Goal: Task Accomplishment & Management: Use online tool/utility

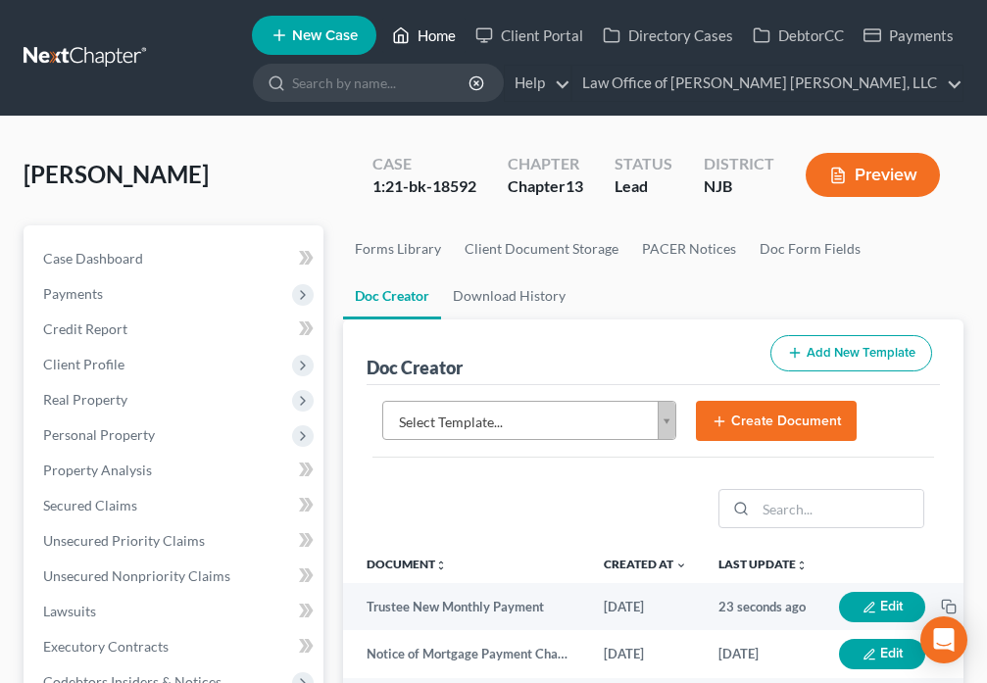
click at [399, 35] on icon at bounding box center [401, 36] width 18 height 24
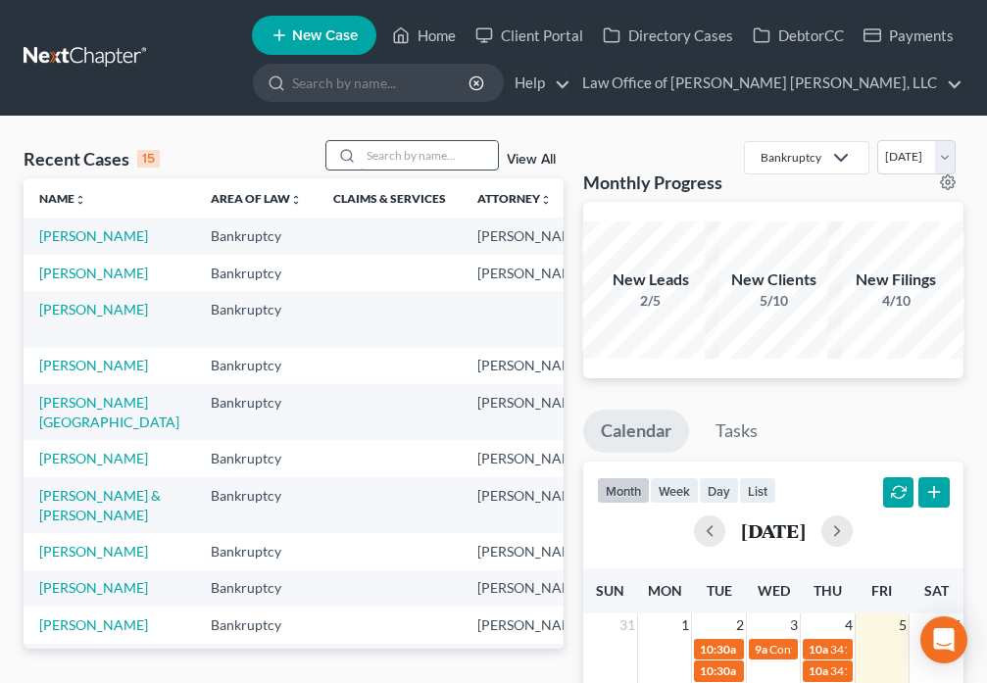
click at [401, 159] on input "search" at bounding box center [429, 155] width 137 height 28
type input "[PERSON_NAME]"
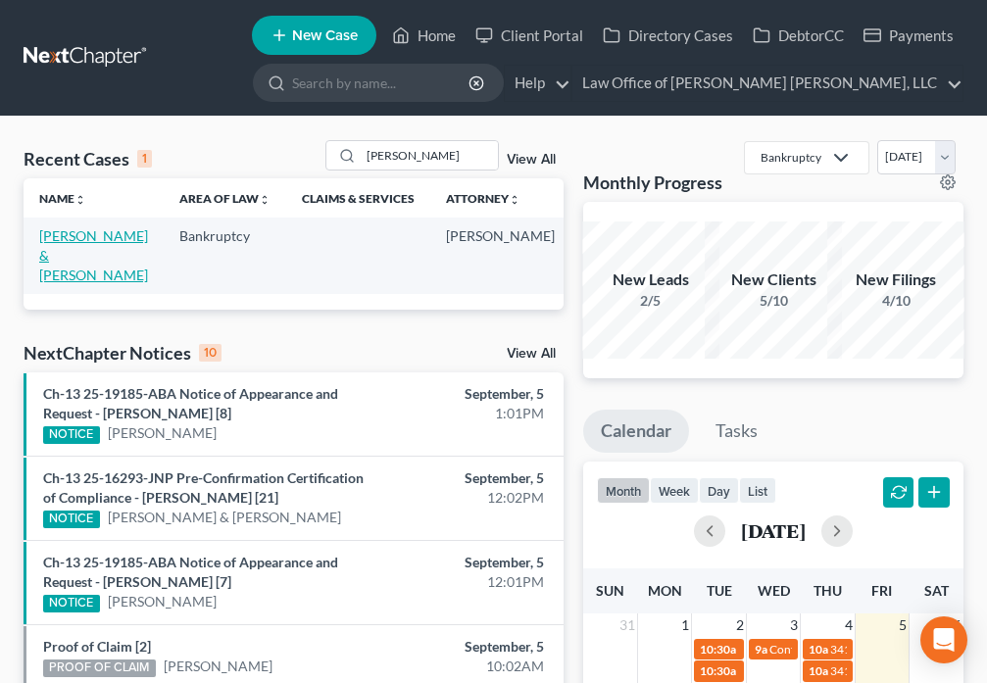
click at [67, 251] on link "[PERSON_NAME] & [PERSON_NAME]" at bounding box center [93, 255] width 109 height 56
select select "6"
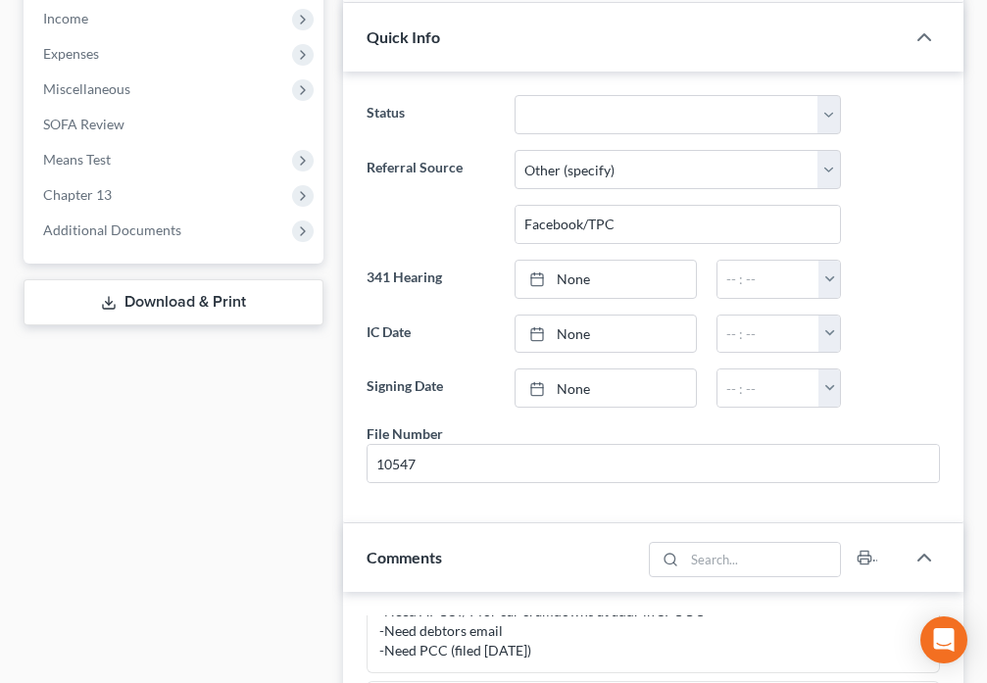
scroll to position [777, 0]
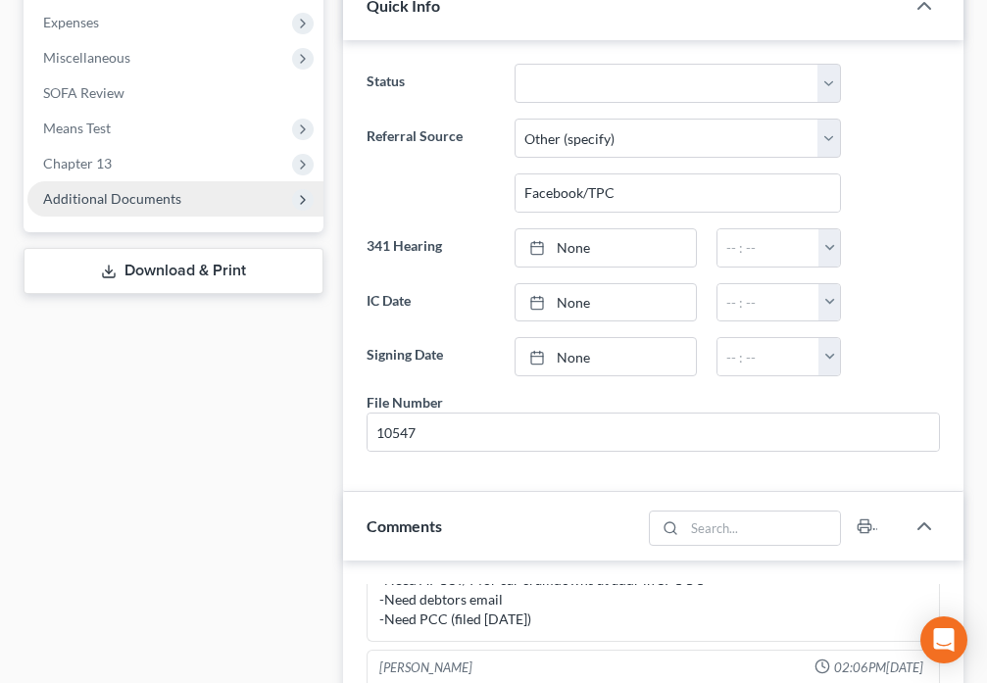
click at [198, 181] on span "Additional Documents" at bounding box center [175, 198] width 296 height 35
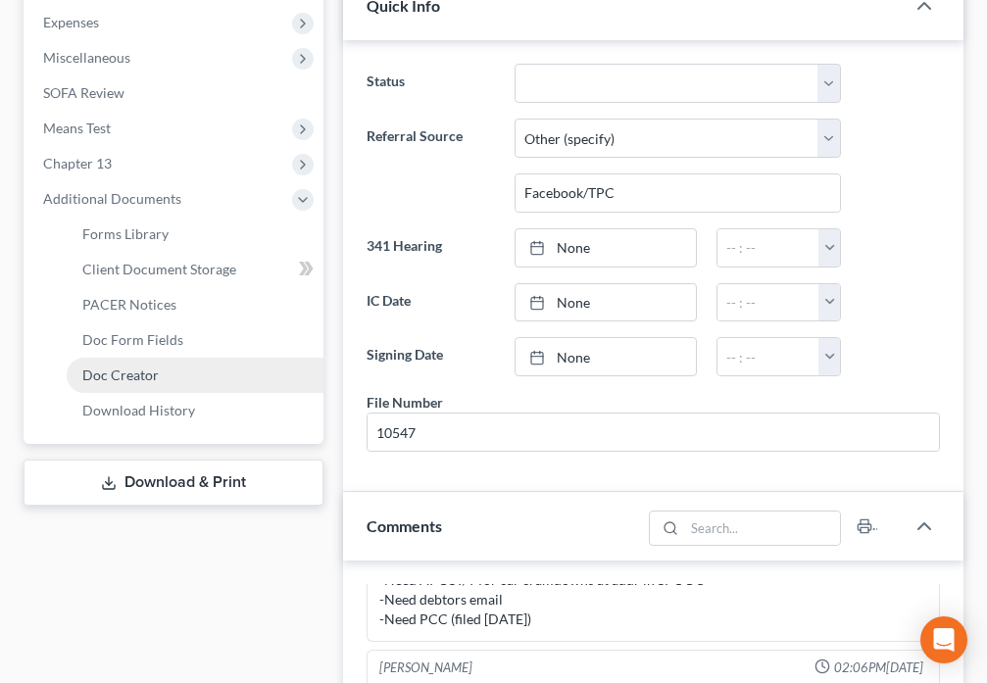
click at [157, 358] on link "Doc Creator" at bounding box center [195, 375] width 257 height 35
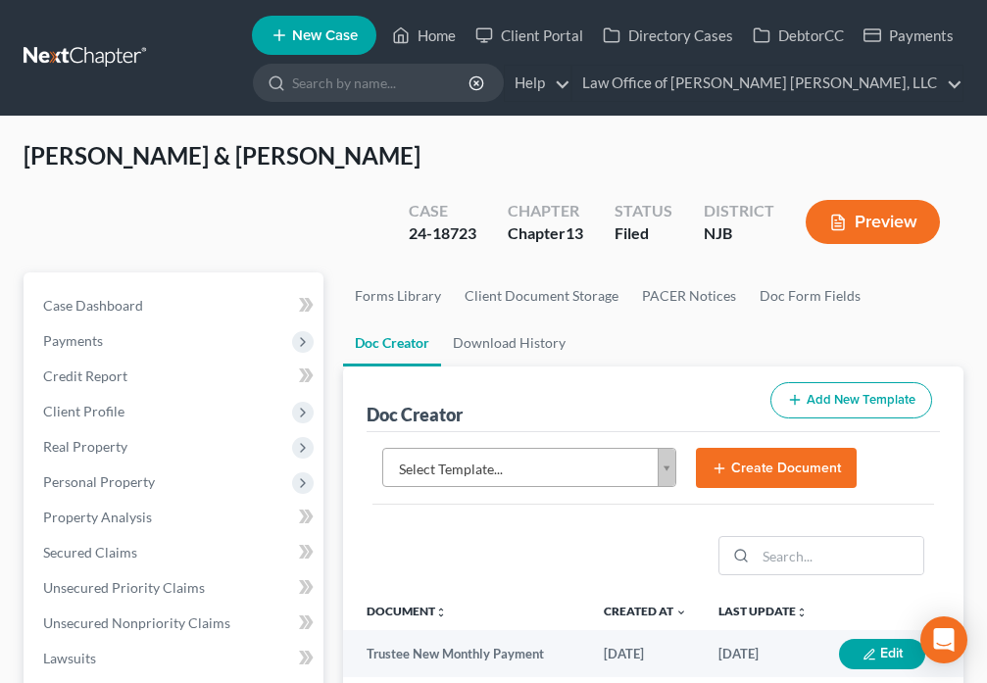
click at [661, 425] on body "Home New Case Client Portal Directory Cases DebtorCC Payments Law Office of [PE…" at bounding box center [493, 678] width 987 height 1357
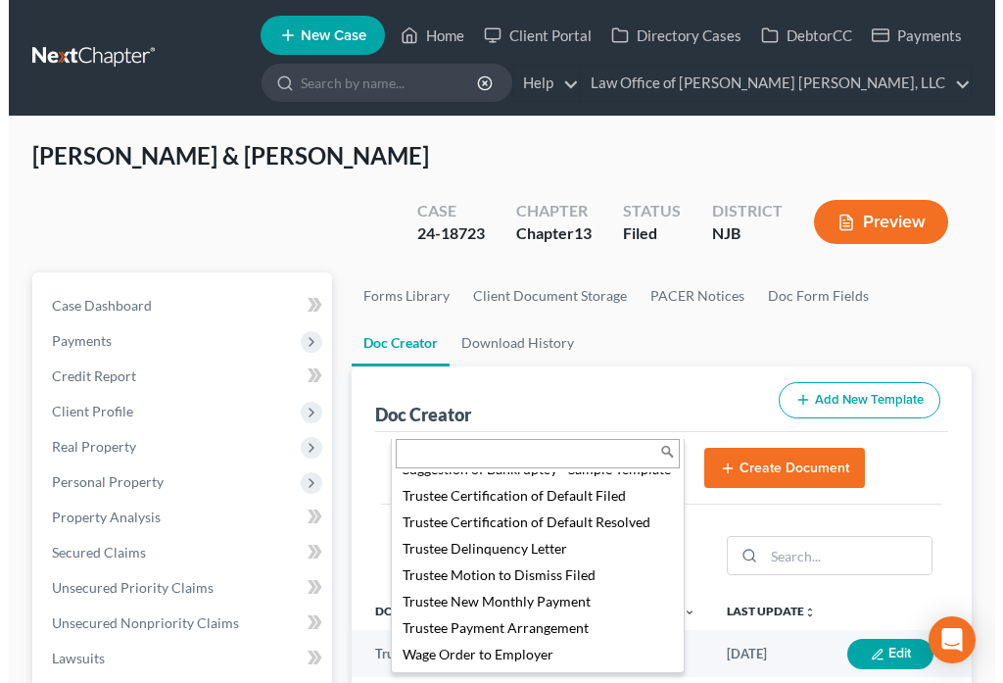
scroll to position [2891, 0]
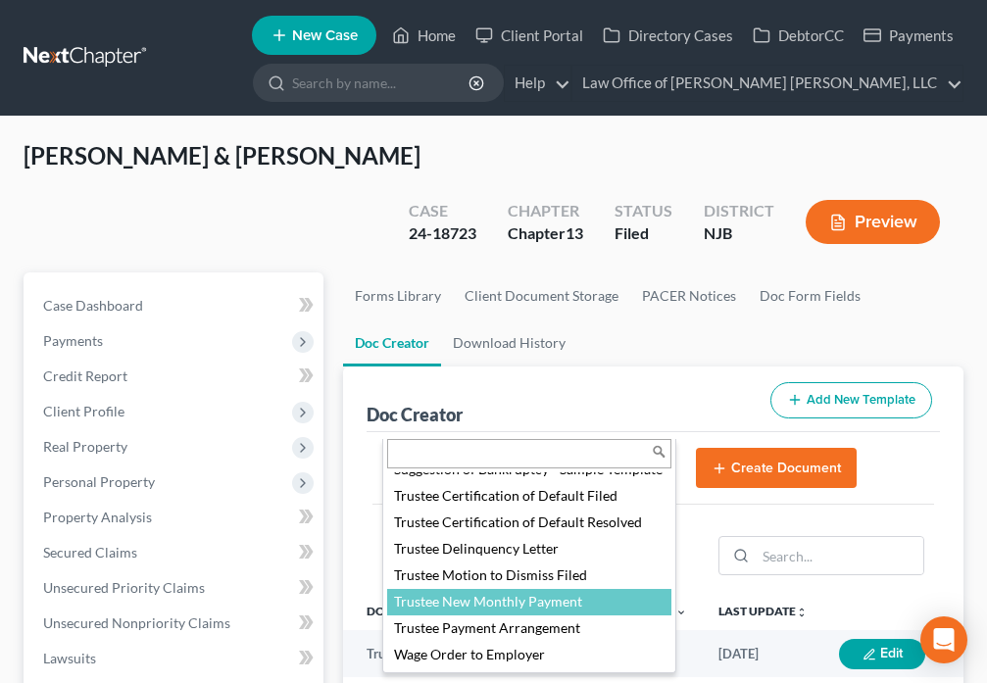
select select "88983"
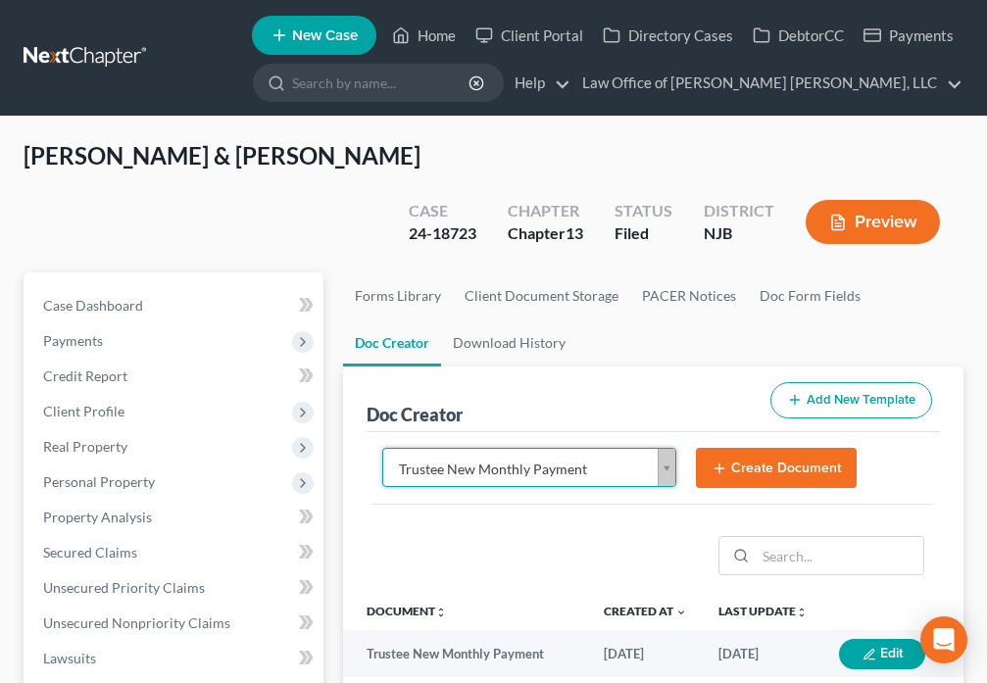
click at [756, 448] on button "Create Document" at bounding box center [776, 468] width 161 height 41
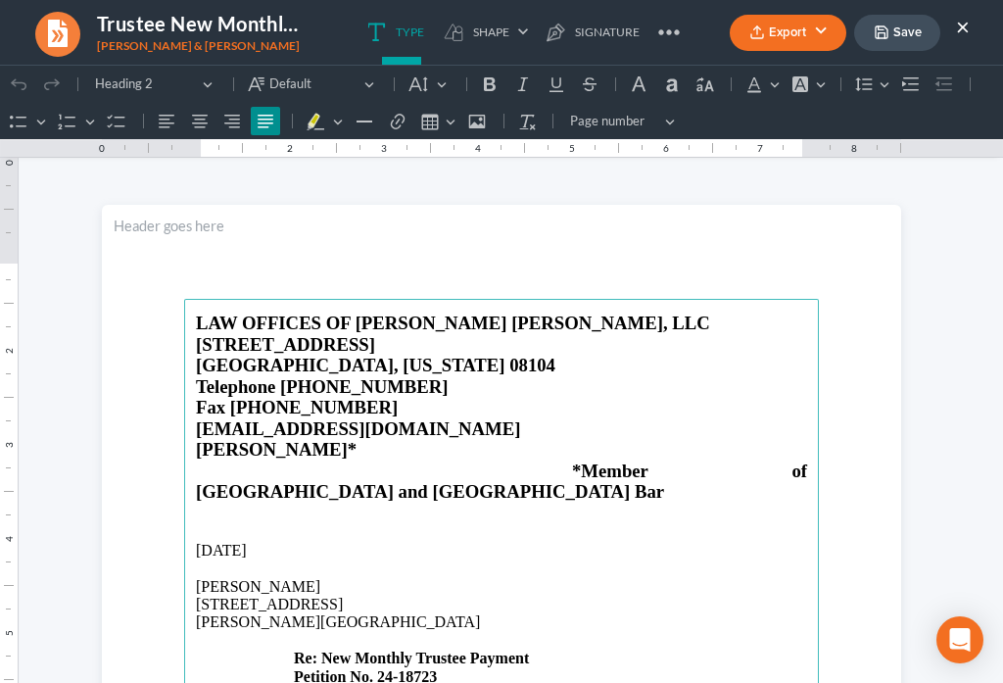
scroll to position [0, 0]
click at [318, 578] on p "[PERSON_NAME]" at bounding box center [502, 587] width 612 height 18
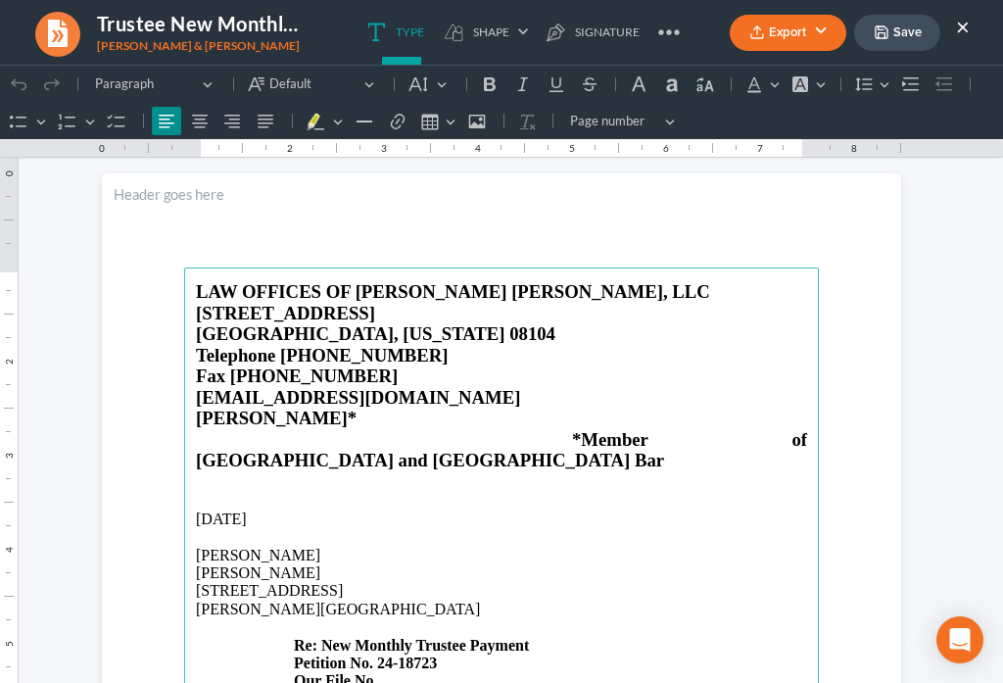
scroll to position [69, 0]
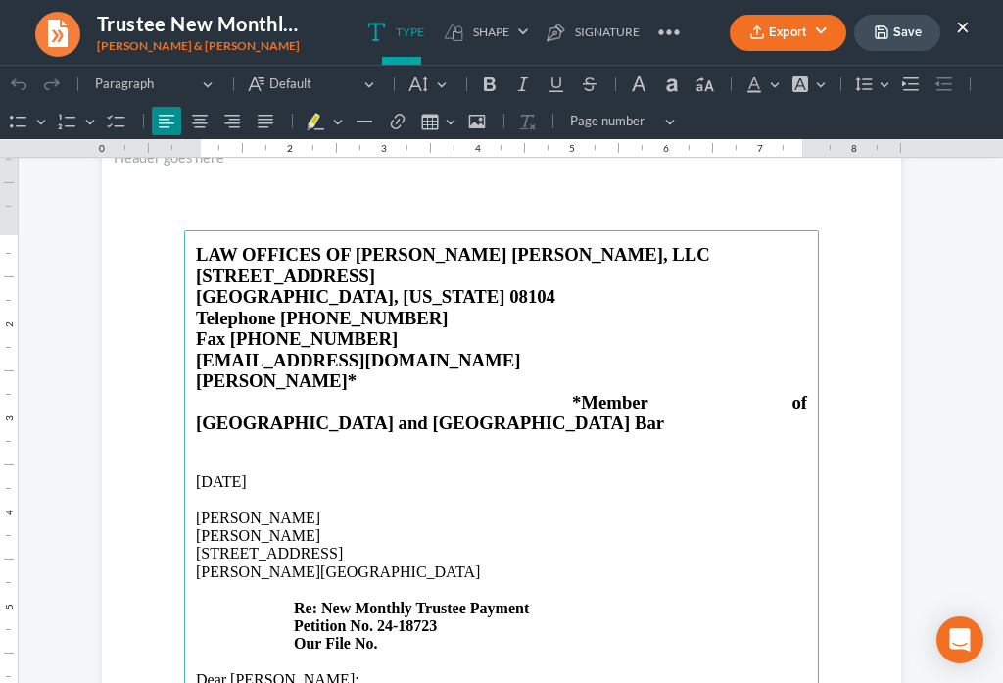
click at [392, 605] on p "[STREET_ADDRESS][PERSON_NAME] Re: New Monthly Trustee Payment Petition No. 24-1…" at bounding box center [502, 599] width 612 height 108
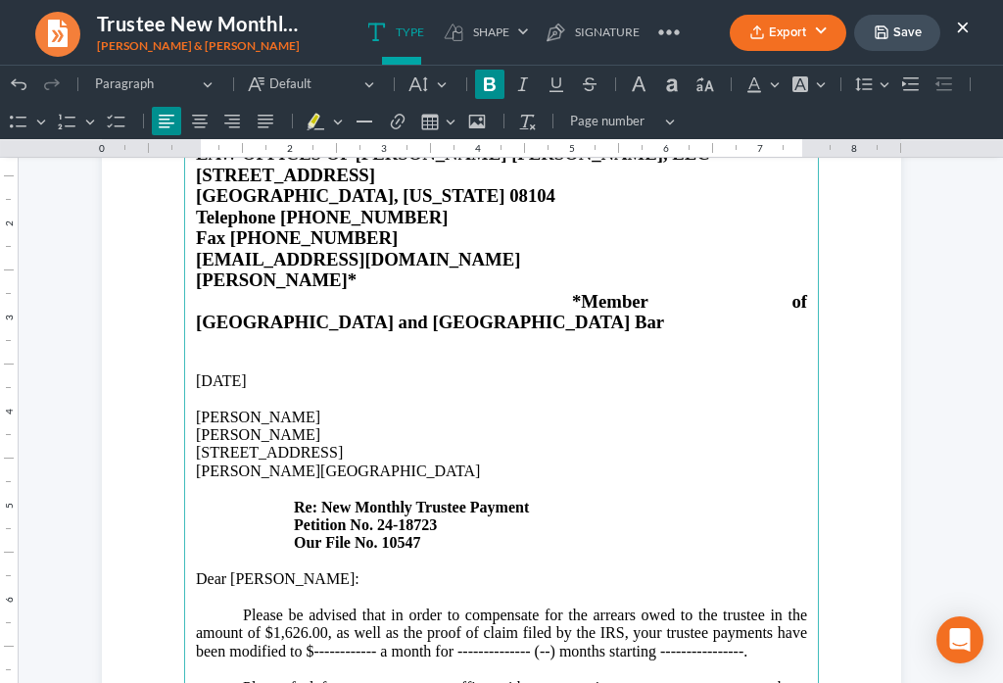
scroll to position [183, 0]
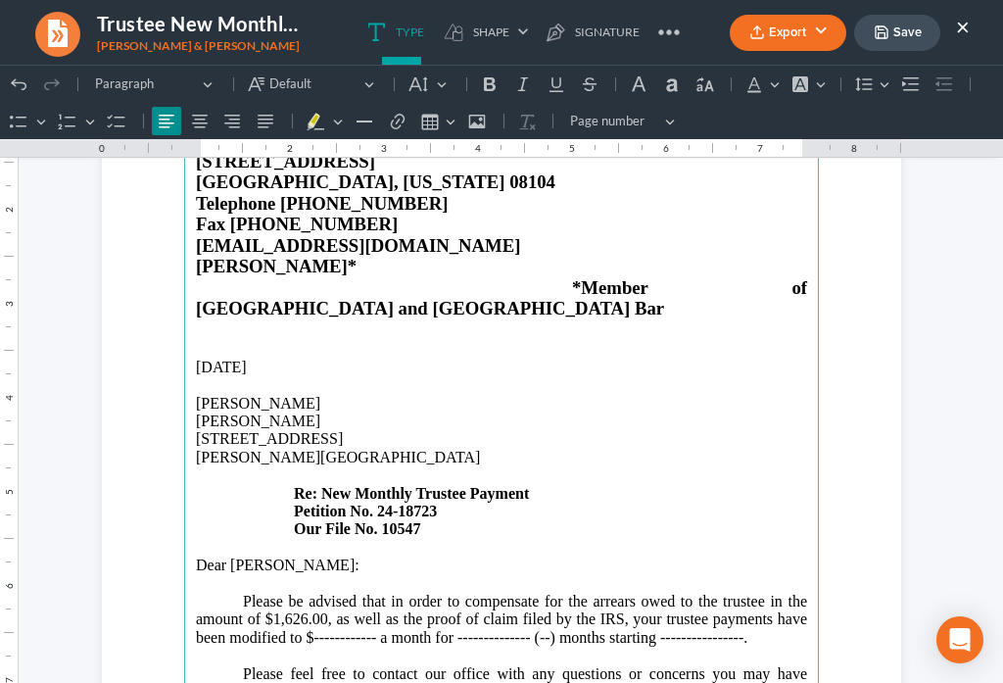
click at [287, 557] on p "Dear [PERSON_NAME]:" at bounding box center [502, 566] width 612 height 18
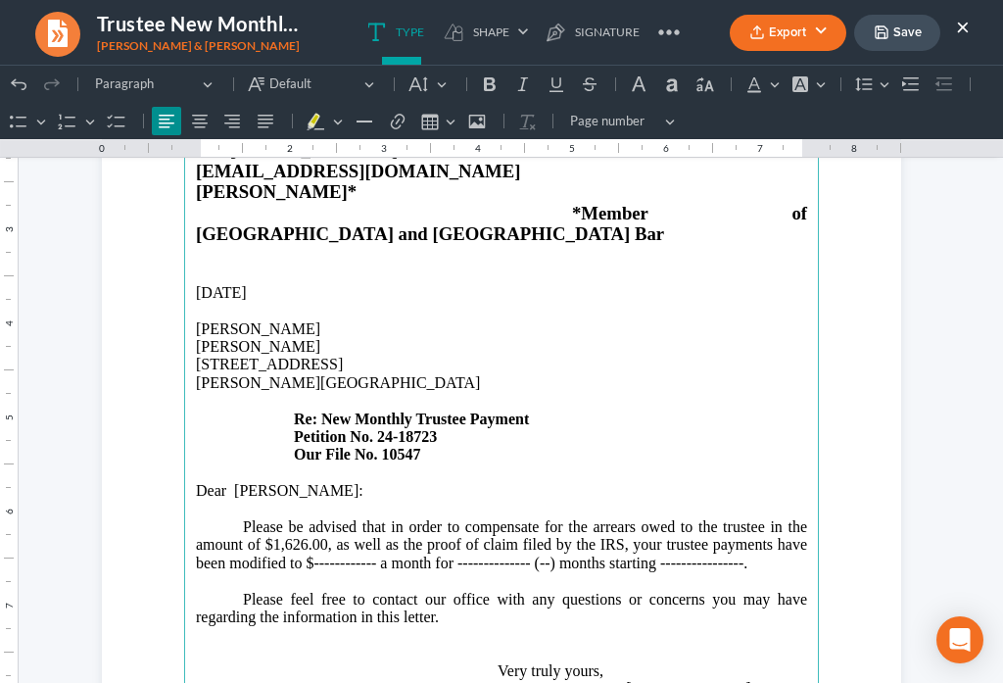
scroll to position [412, 0]
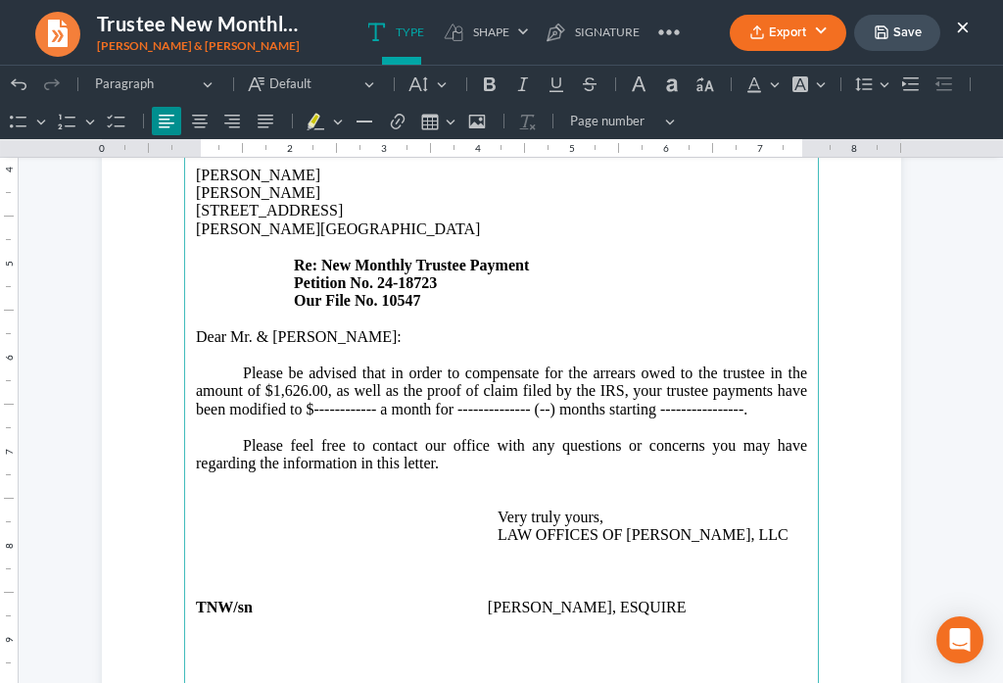
click at [622, 365] on p "Please be advised that in order to compensate for the arrears owed to the trust…" at bounding box center [502, 392] width 612 height 54
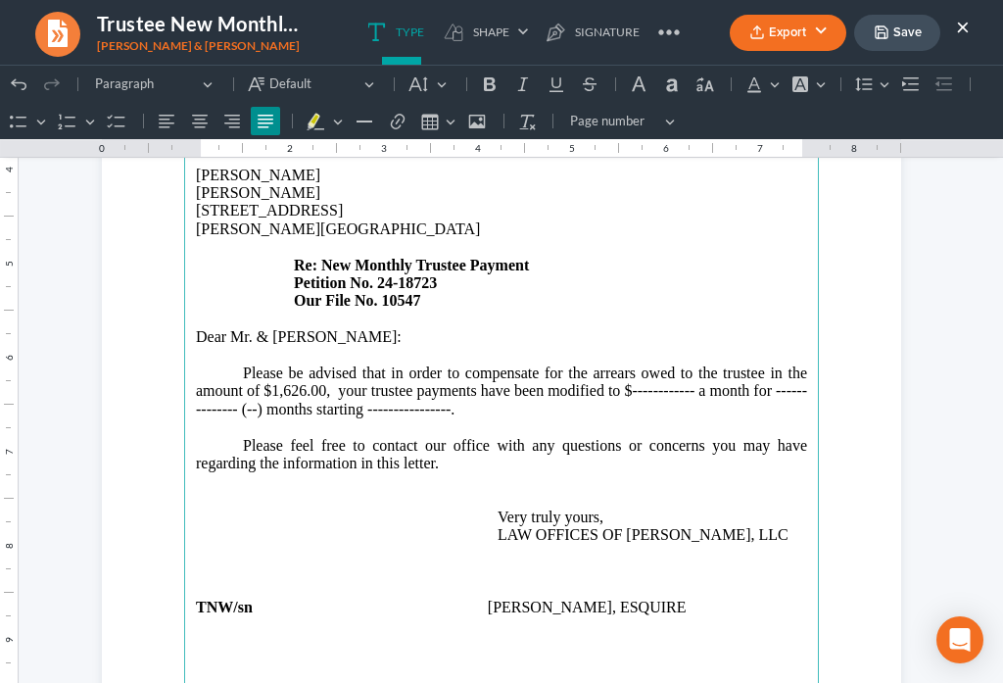
click at [685, 365] on p "Please be advised that in order to compensate for the arrears owed to the trust…" at bounding box center [502, 392] width 612 height 54
click at [222, 367] on p "Please be advised that in order to compensate for the arrears owed to the trust…" at bounding box center [502, 392] width 612 height 54
click at [313, 365] on p "Please be advised that in order to compensate for the arrears owed to the trust…" at bounding box center [502, 392] width 612 height 54
click at [220, 365] on p "Please be advised that in order to compensate for the arrears owed to the trust…" at bounding box center [502, 392] width 612 height 54
click at [240, 365] on p "Please be advised that in order to compensate for the arrears owed to the trust…" at bounding box center [502, 392] width 612 height 54
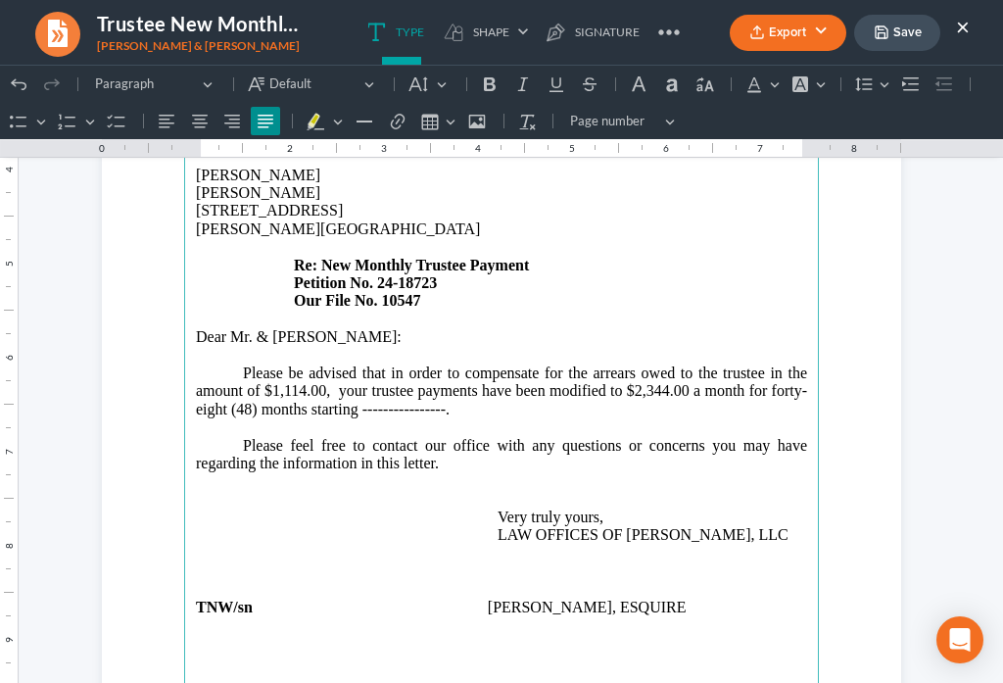
click at [437, 366] on p "Please be advised that in order to compensate for the arrears owed to the trust…" at bounding box center [502, 392] width 612 height 54
click at [509, 373] on p "Please be advised that in order to compensate for the arrears owed to the trust…" at bounding box center [502, 392] width 612 height 54
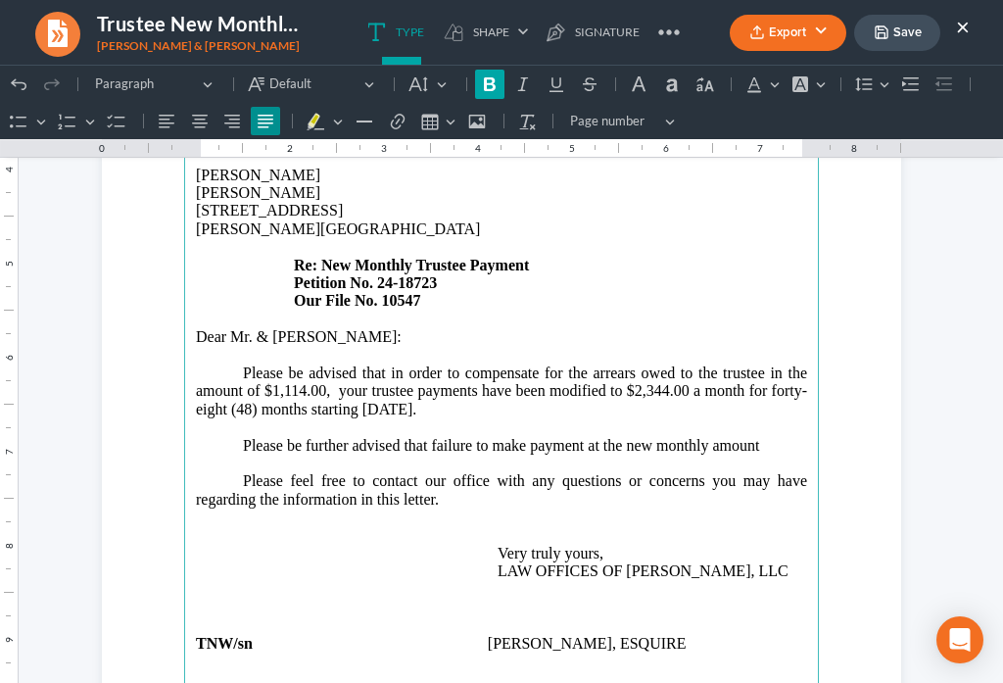
click at [489, 85] on icon "Editor toolbar" at bounding box center [490, 84] width 20 height 20
click at [563, 90] on icon "Editor toolbar" at bounding box center [557, 84] width 20 height 20
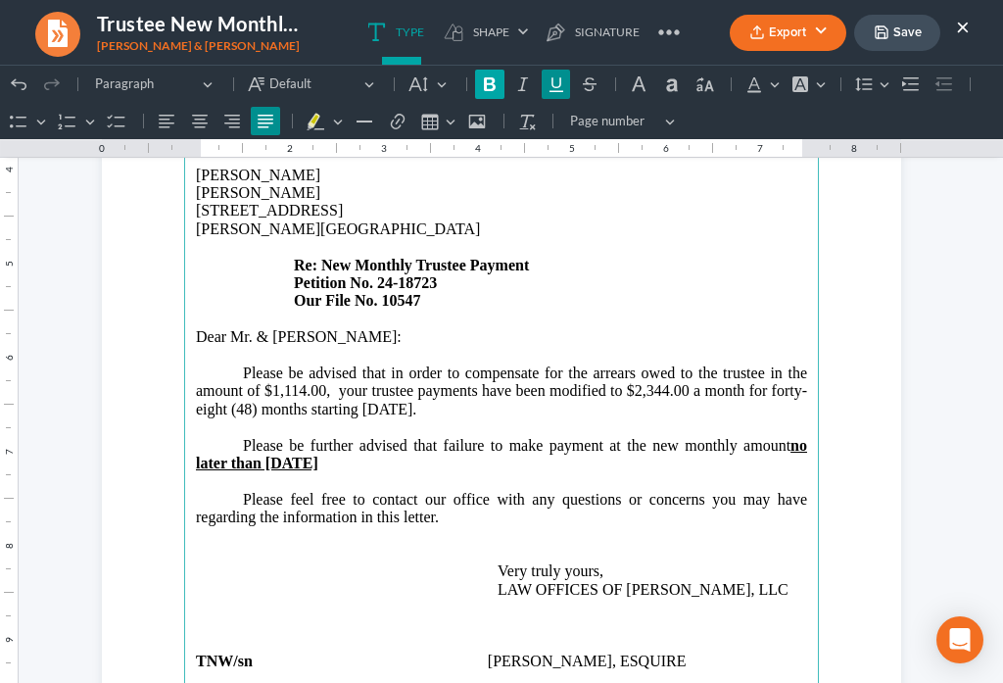
click at [482, 83] on icon "Editor toolbar" at bounding box center [490, 84] width 20 height 20
click at [561, 84] on icon "Editor toolbar" at bounding box center [557, 84] width 14 height 15
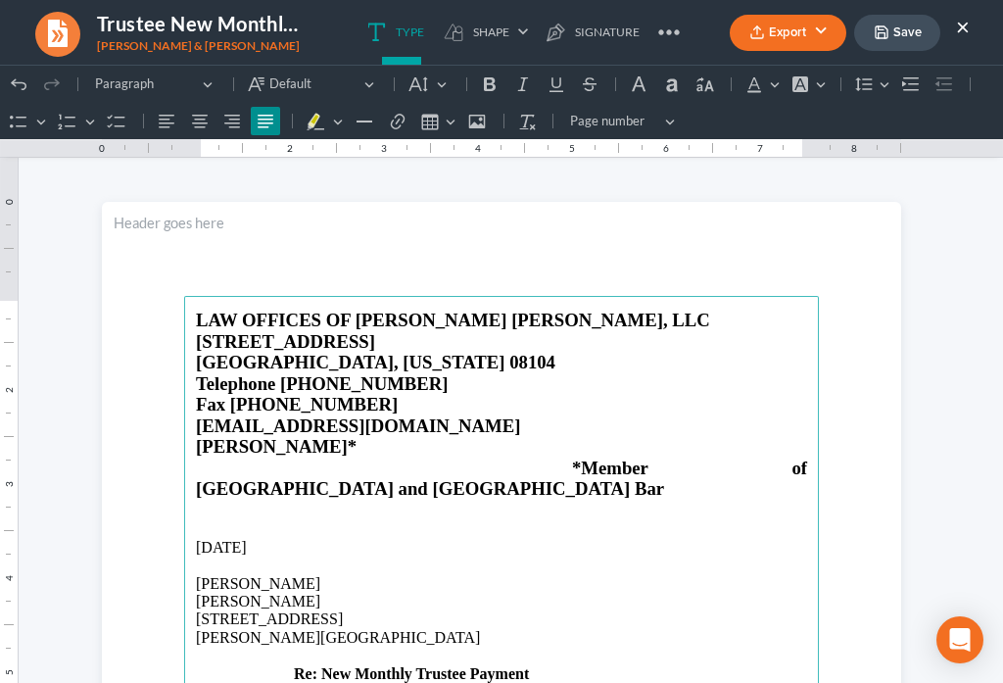
scroll to position [0, 0]
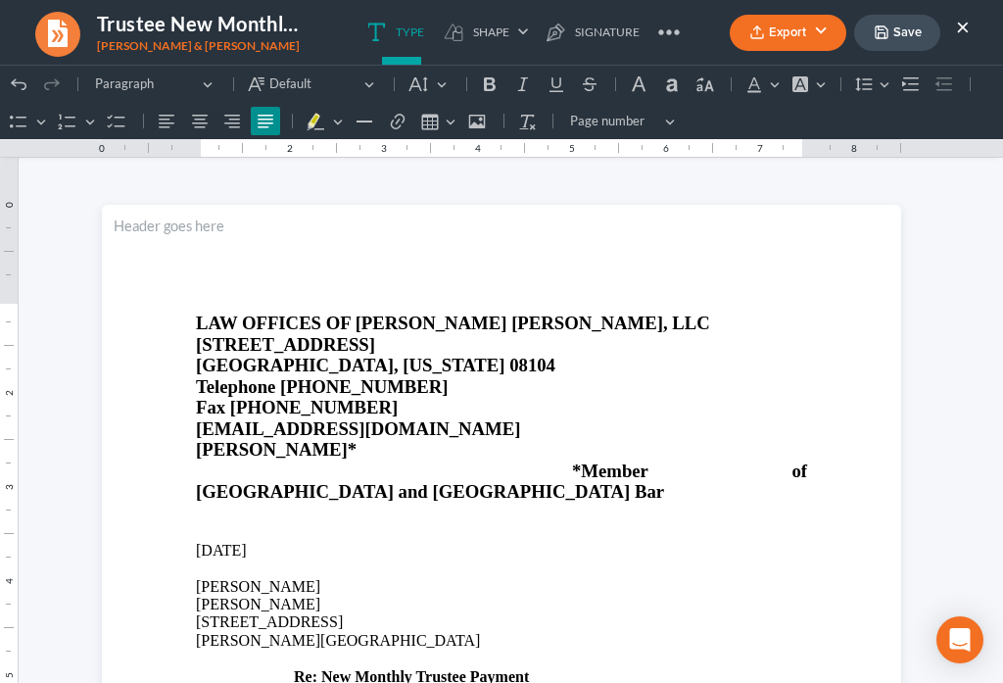
click at [883, 41] on button "Save" at bounding box center [898, 33] width 86 height 36
click at [763, 35] on icon "button" at bounding box center [758, 36] width 12 height 4
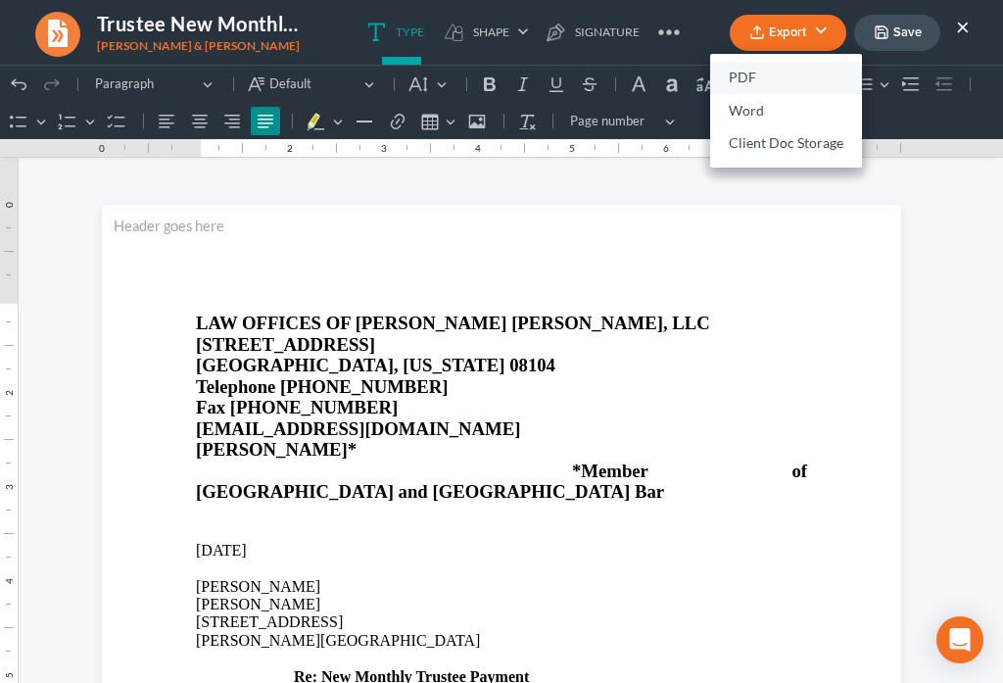
click at [736, 77] on link "PDF" at bounding box center [786, 78] width 152 height 33
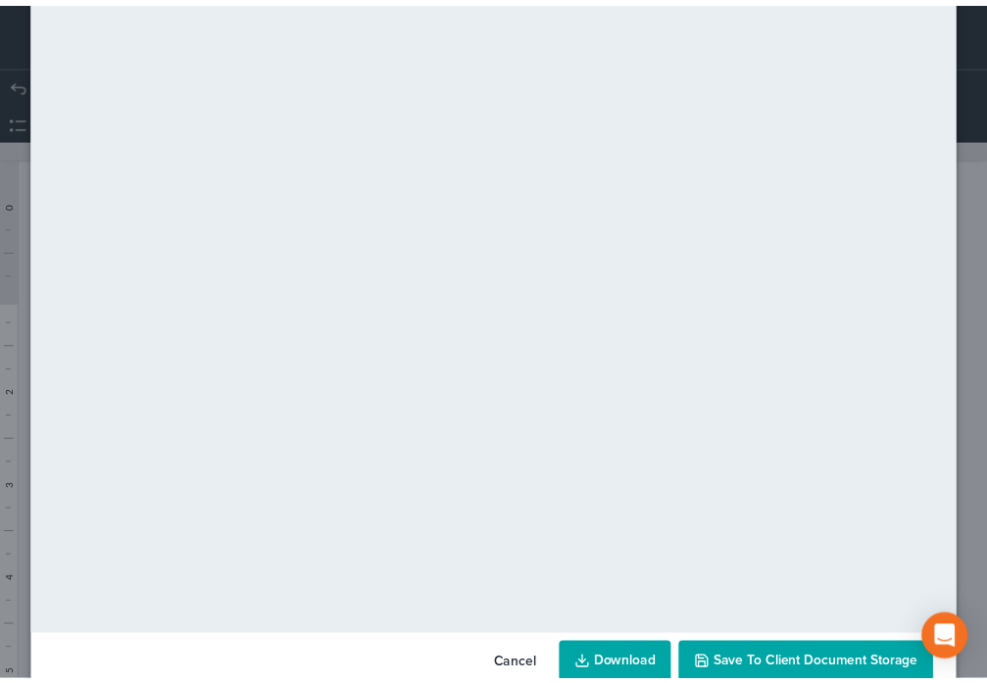
scroll to position [137, 0]
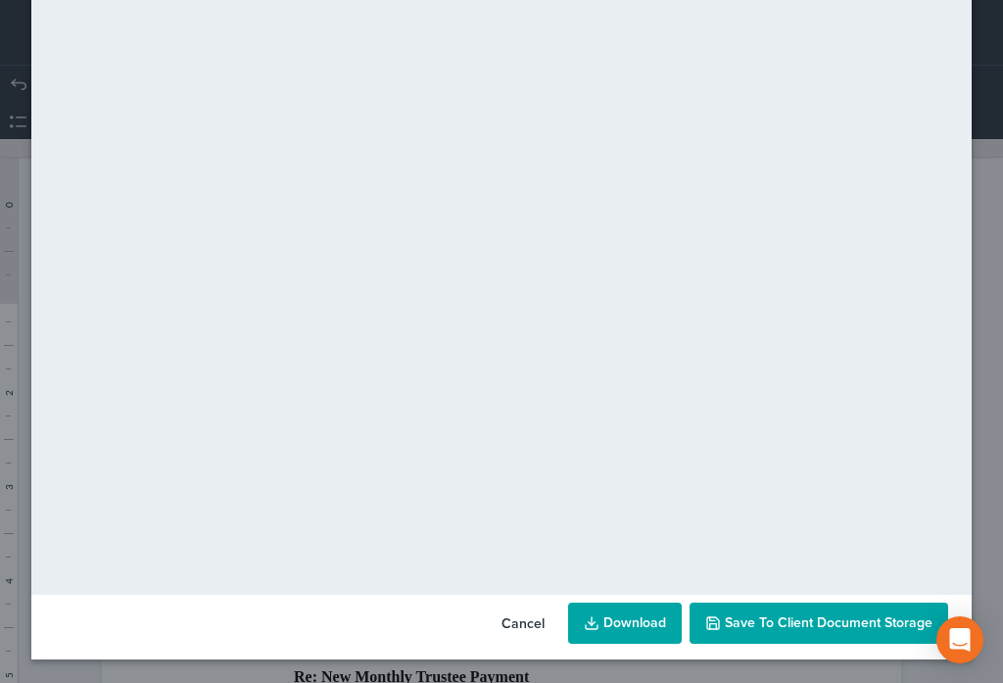
click at [829, 624] on span "Save to Client Document Storage" at bounding box center [829, 622] width 208 height 17
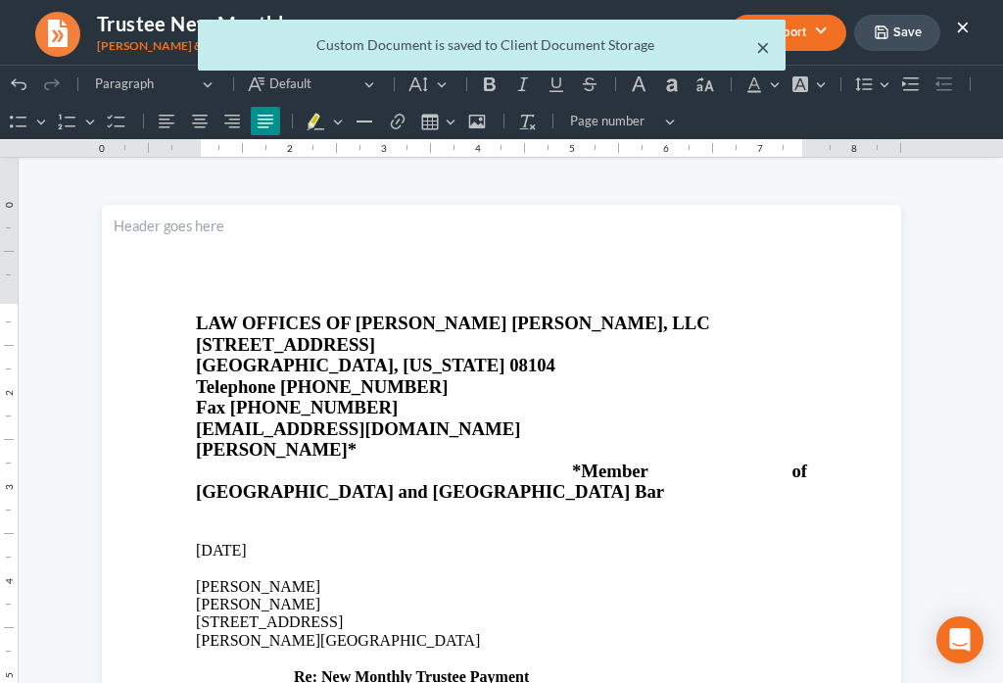
click at [762, 54] on button "×" at bounding box center [764, 47] width 14 height 24
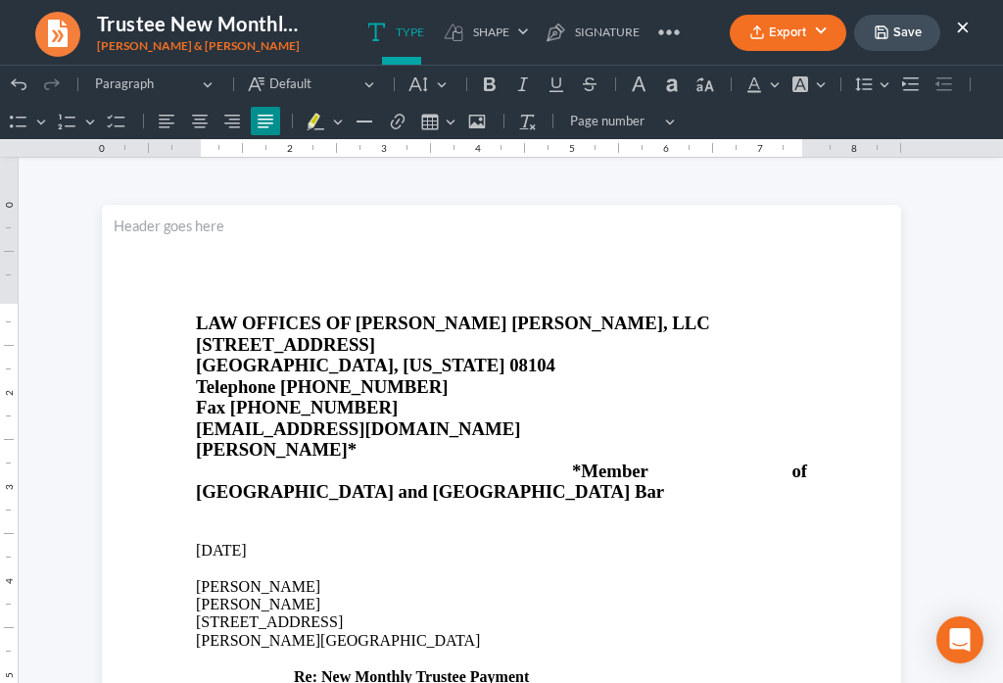
click at [965, 33] on button "×" at bounding box center [963, 27] width 14 height 24
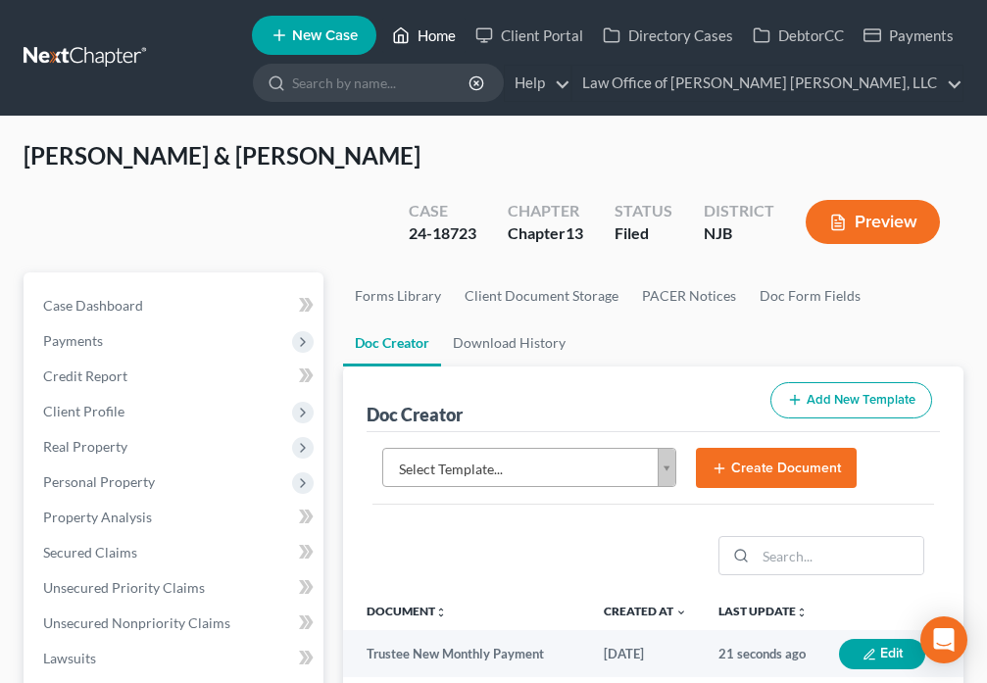
click at [409, 49] on link "Home" at bounding box center [423, 35] width 83 height 35
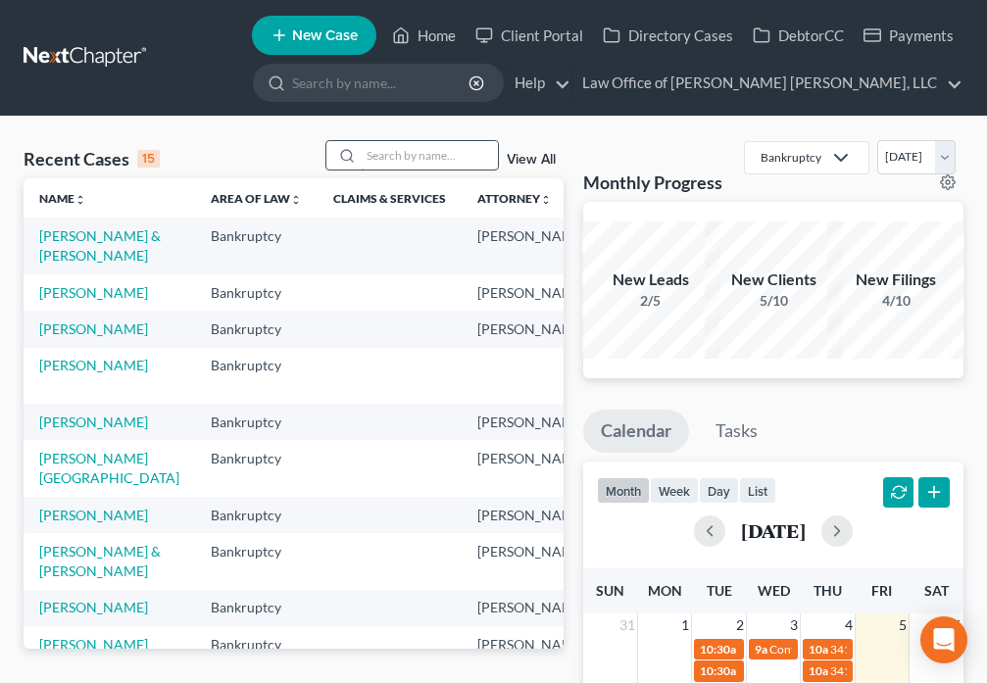
click at [383, 162] on input "search" at bounding box center [429, 155] width 137 height 28
type input "[PERSON_NAME]"
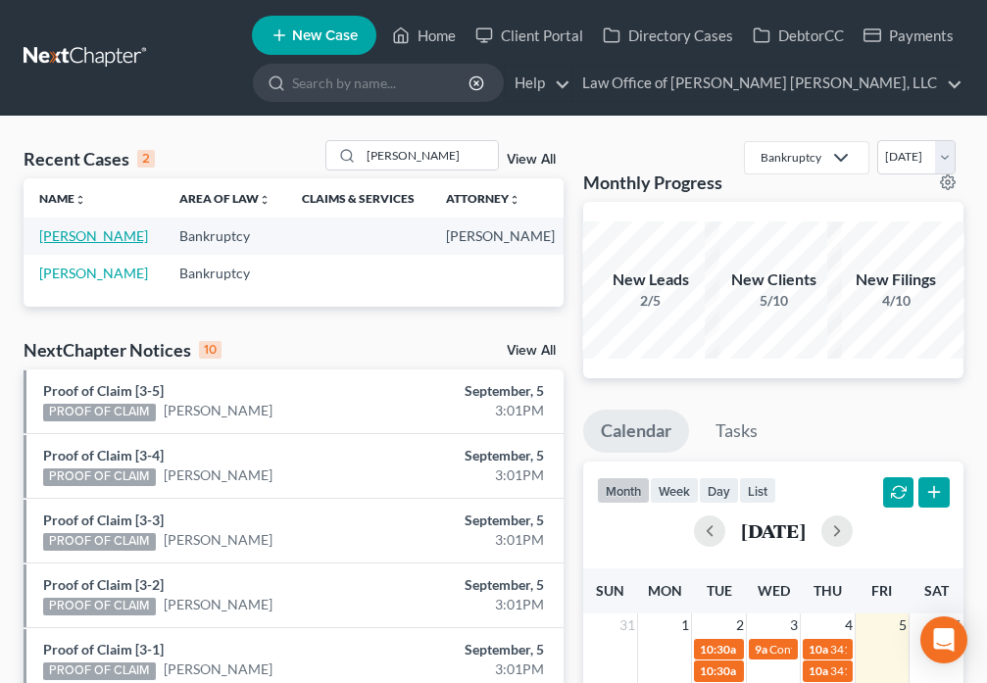
click at [62, 236] on link "[PERSON_NAME]" at bounding box center [93, 235] width 109 height 17
select select "6"
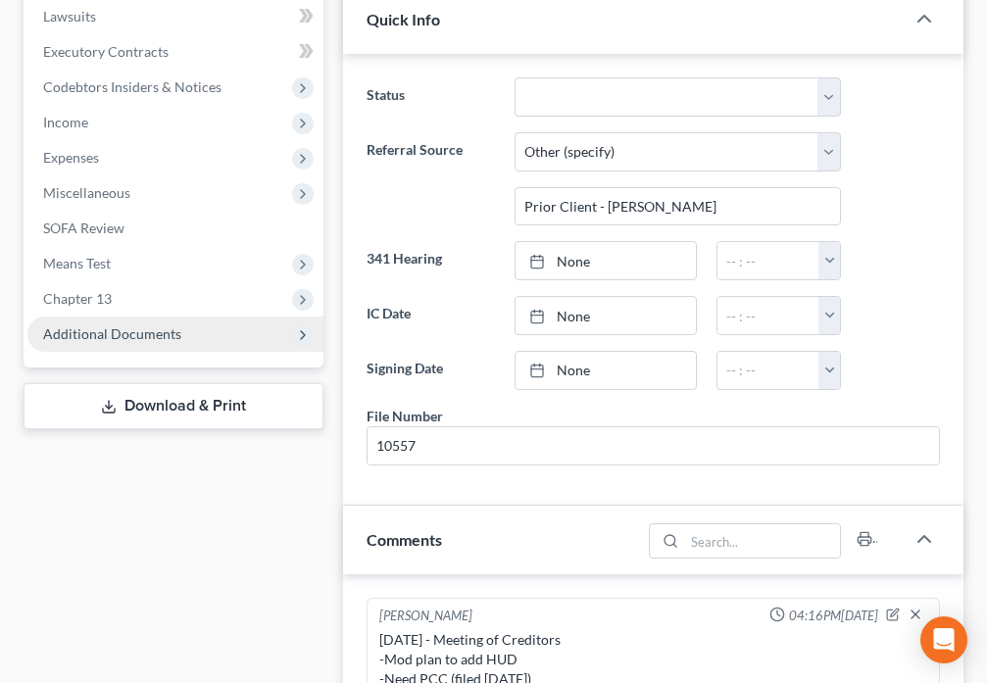
scroll to position [326, 0]
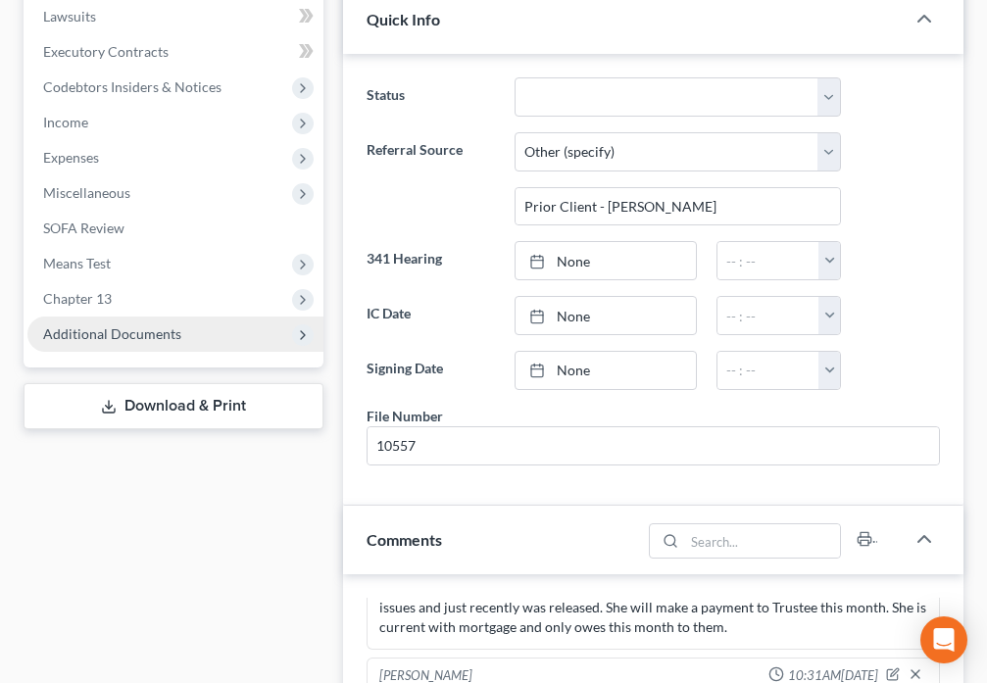
click at [124, 336] on span "Additional Documents" at bounding box center [112, 333] width 138 height 17
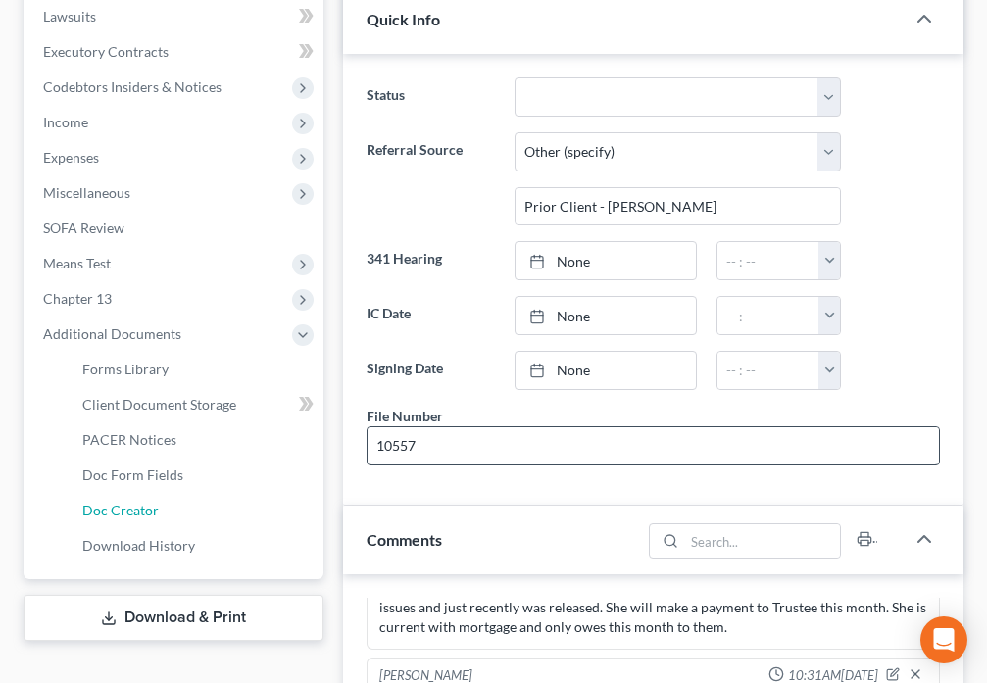
click at [151, 513] on span "Doc Creator" at bounding box center [120, 510] width 76 height 17
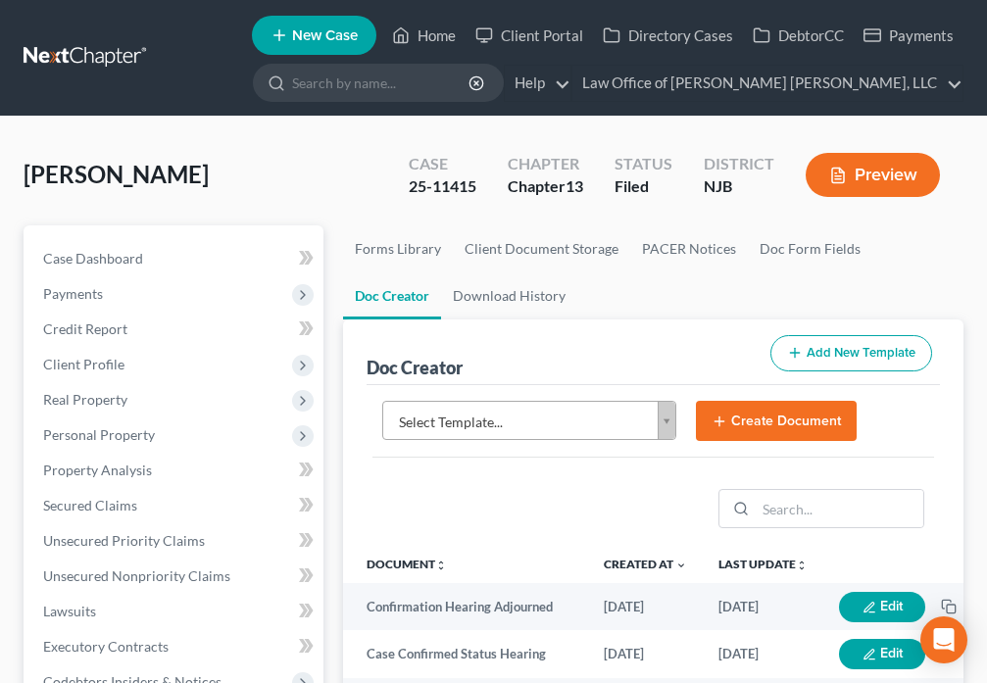
click at [661, 426] on body "Home New Case Client Portal Directory Cases DebtorCC Payments Law Office of [PE…" at bounding box center [493, 655] width 987 height 1310
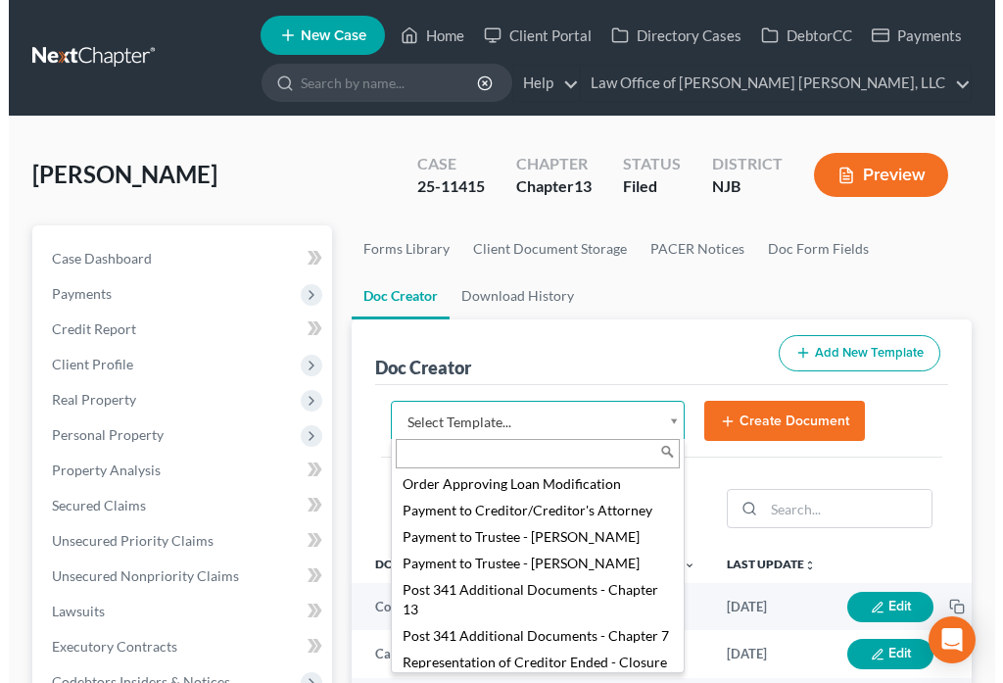
scroll to position [2423, 0]
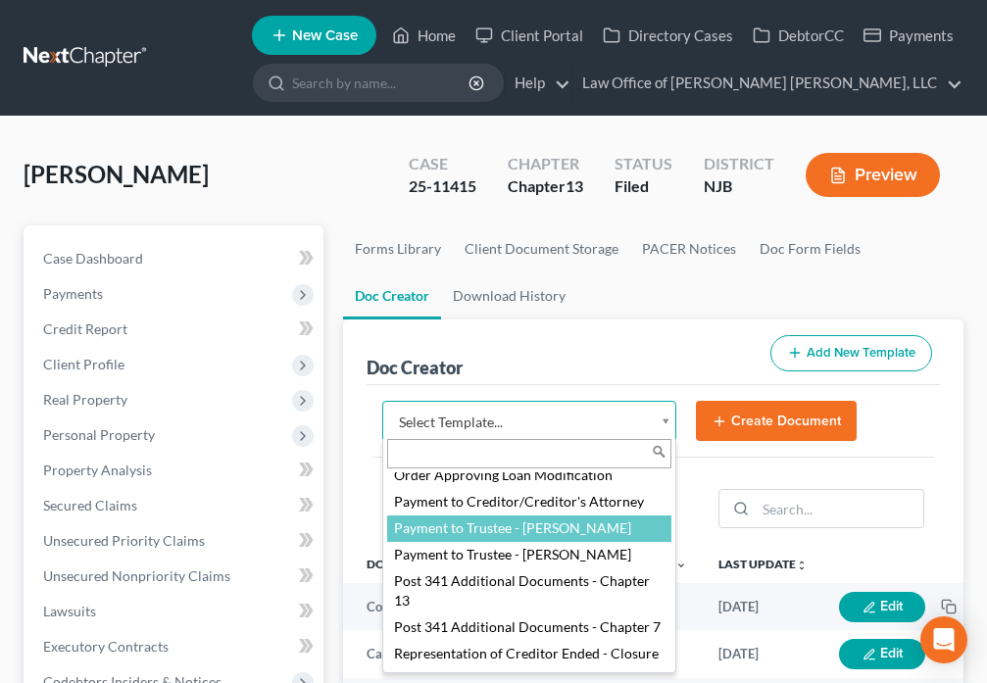
select select "89070"
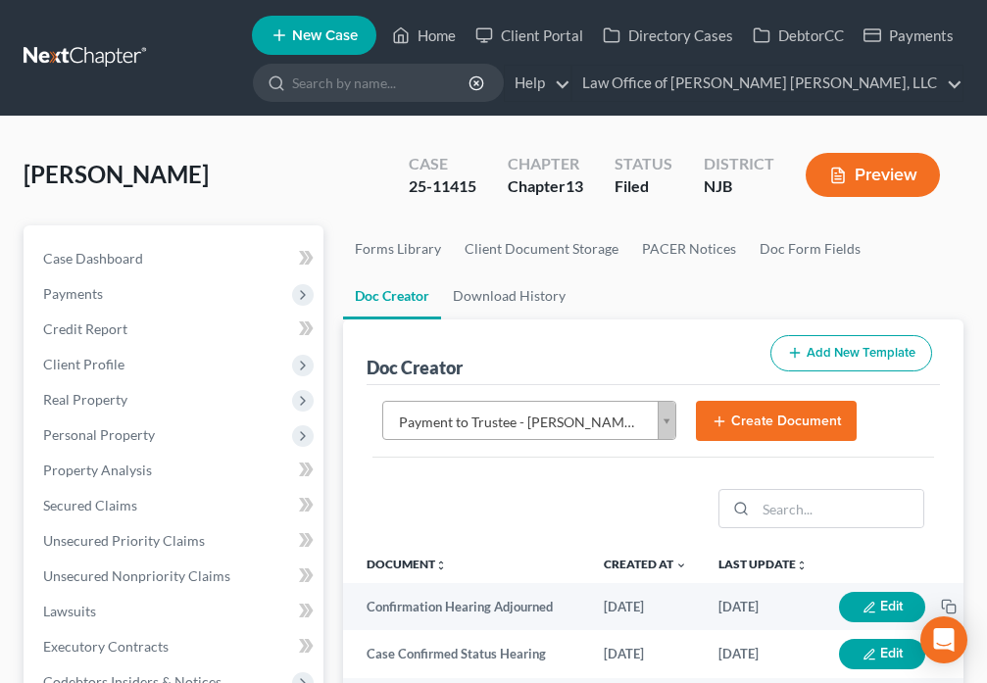
click at [741, 432] on button "Create Document" at bounding box center [776, 421] width 161 height 41
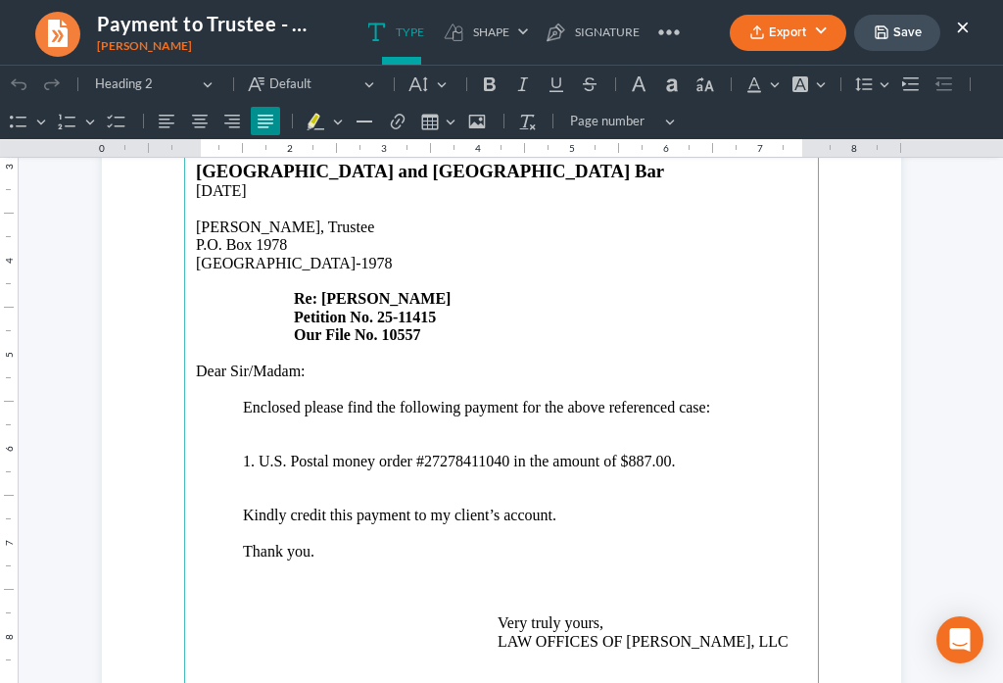
scroll to position [366, 0]
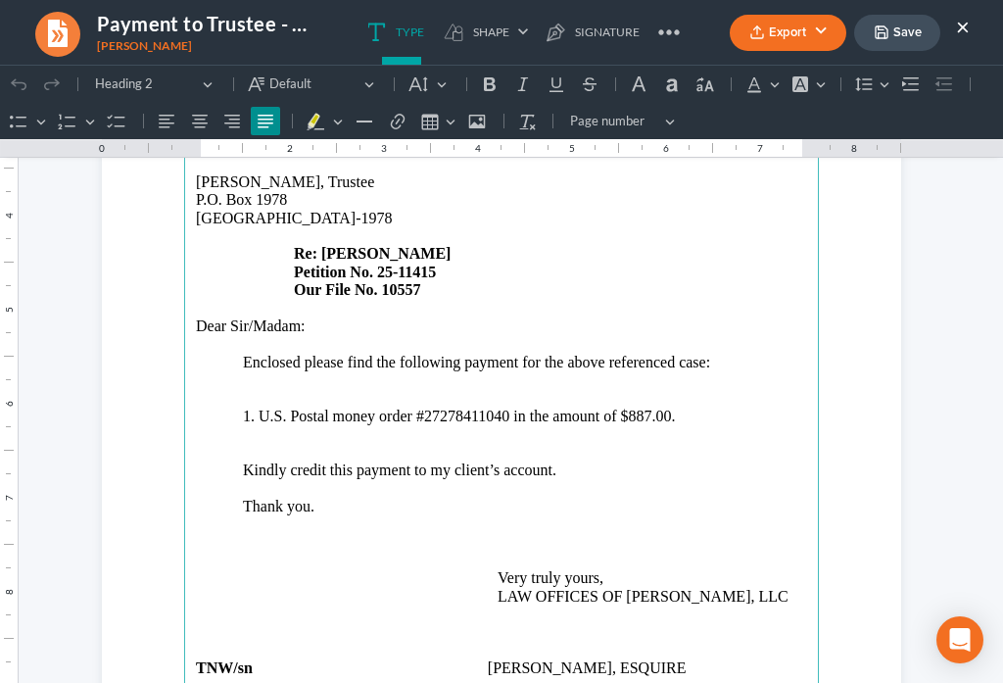
click at [504, 408] on p "1. U.S. Postal money order #27278411040 in the amount of $887.00." at bounding box center [502, 417] width 612 height 18
click at [588, 408] on p "1. First Harvest CU check #28334 in the amount of $887.00." at bounding box center [502, 417] width 612 height 18
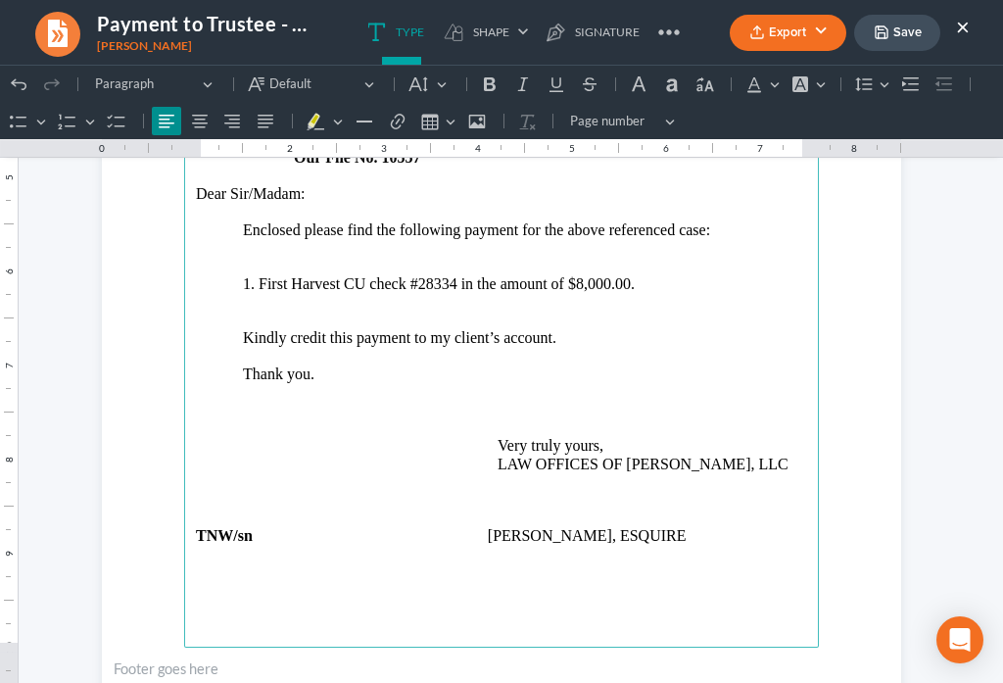
scroll to position [503, 0]
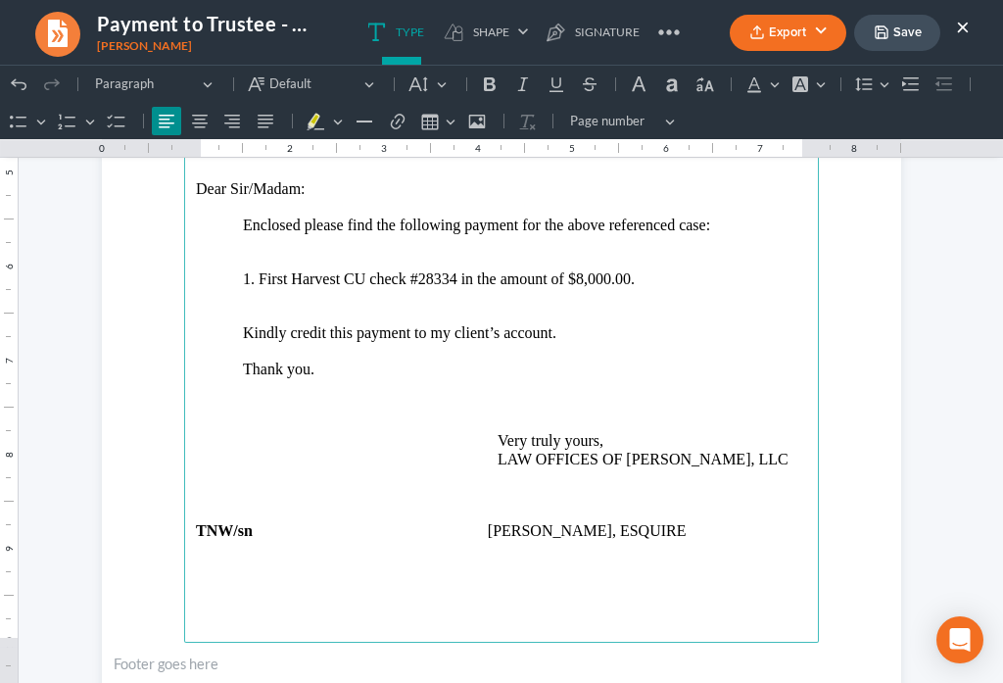
click at [492, 361] on p "Thank you." at bounding box center [502, 379] width 612 height 36
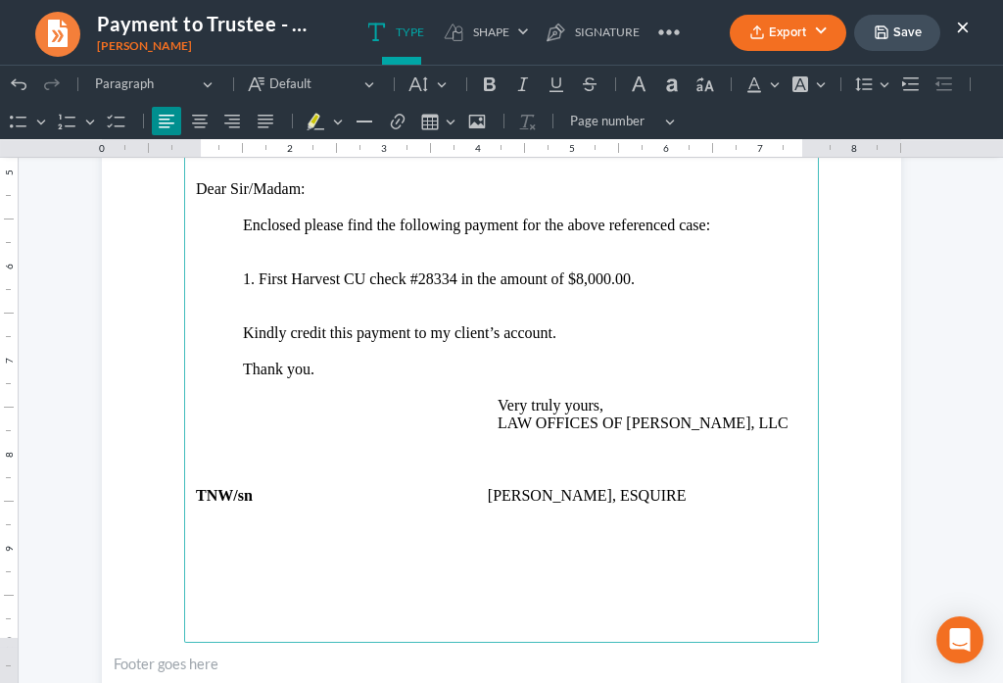
drag, startPoint x: 209, startPoint y: 502, endPoint x: 216, endPoint y: 490, distance: 13.6
click at [216, 491] on main "LAW OFFICES OF [PERSON_NAME] [PERSON_NAME], LLC [STREET_ADDRESS][US_STATE] Tele…" at bounding box center [501, 219] width 635 height 847
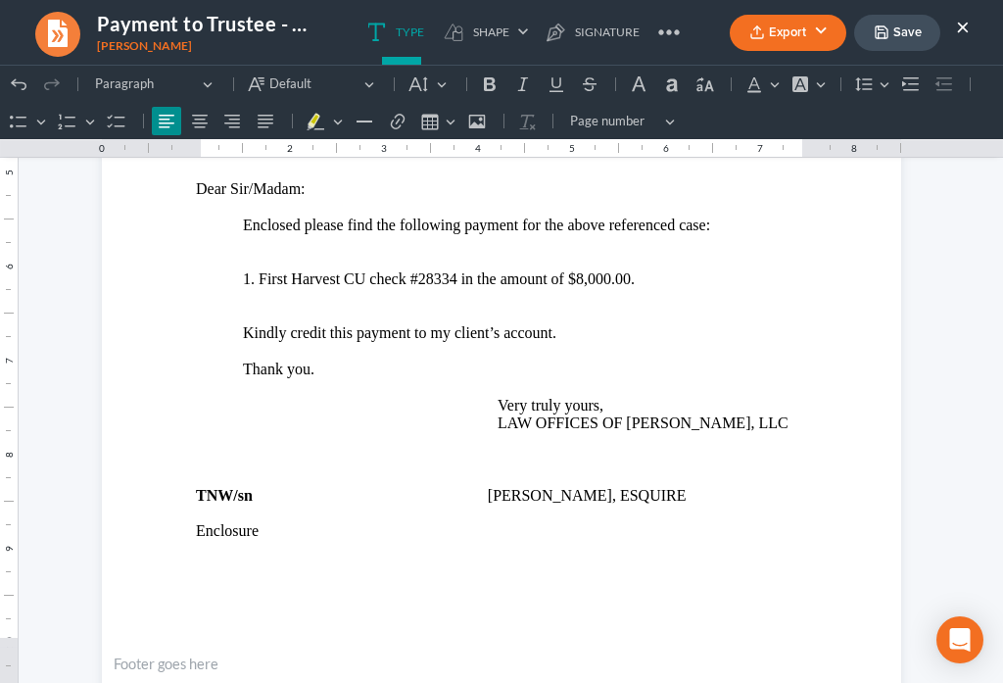
click at [895, 28] on button "Save" at bounding box center [898, 33] width 86 height 36
click at [767, 53] on ul "Export PDF Word Client Doc Storage Save ×" at bounding box center [850, 33] width 240 height 42
click at [767, 40] on button "Export" at bounding box center [788, 33] width 117 height 36
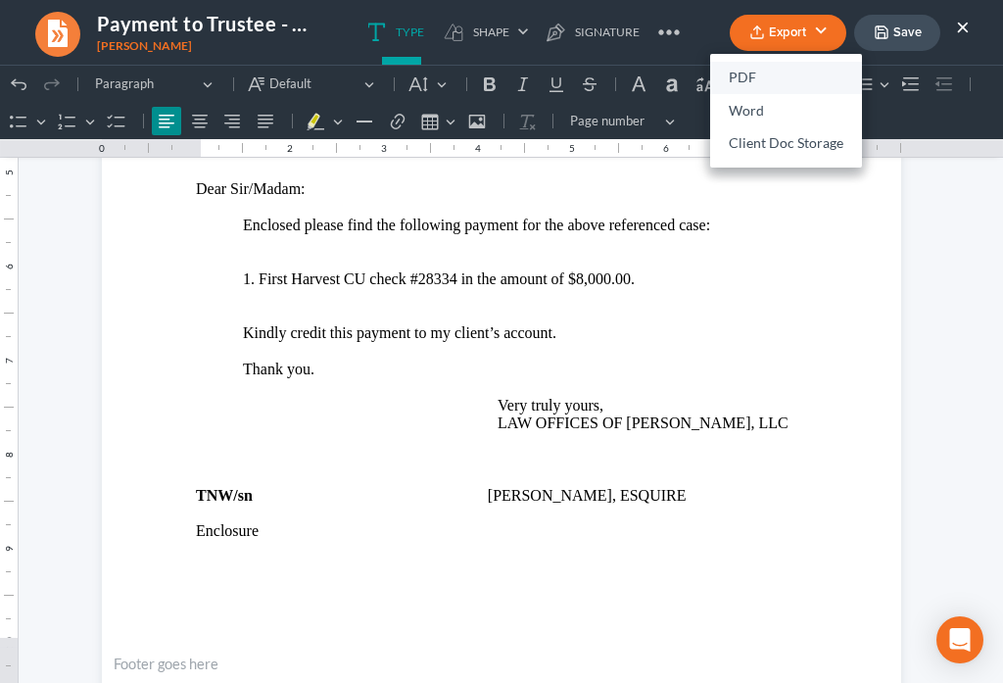
click at [761, 73] on link "PDF" at bounding box center [786, 78] width 152 height 33
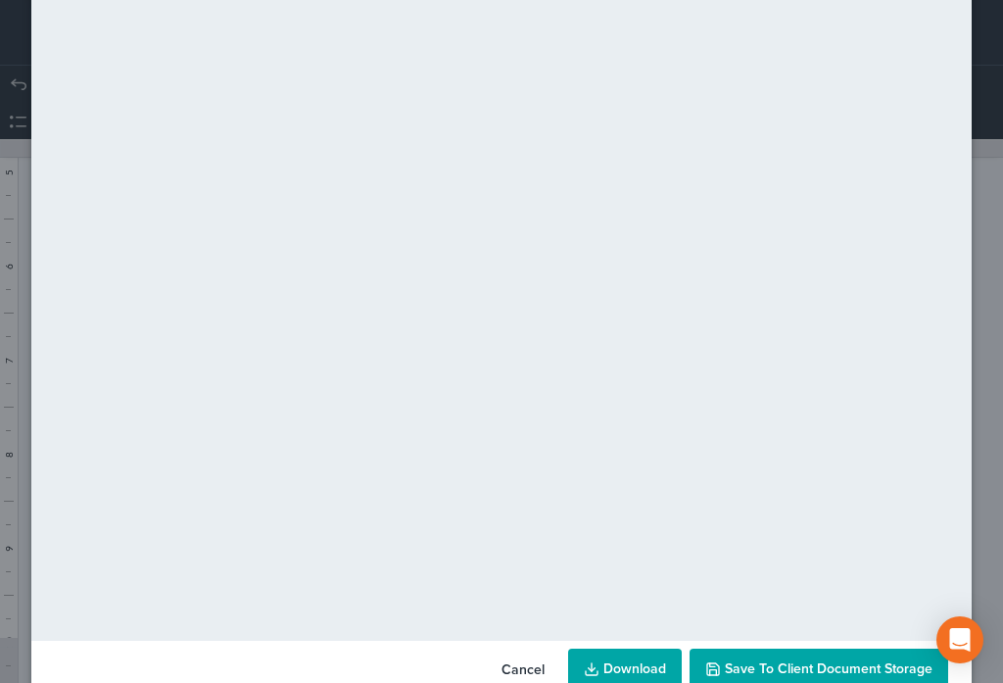
scroll to position [137, 0]
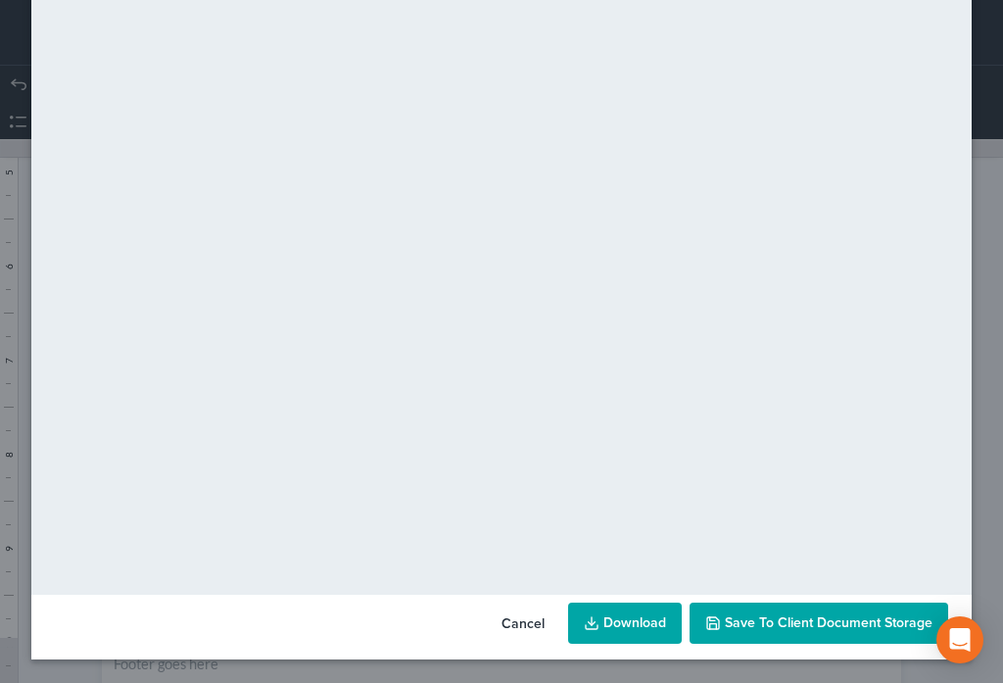
click at [818, 629] on span "Save to Client Document Storage" at bounding box center [829, 622] width 208 height 17
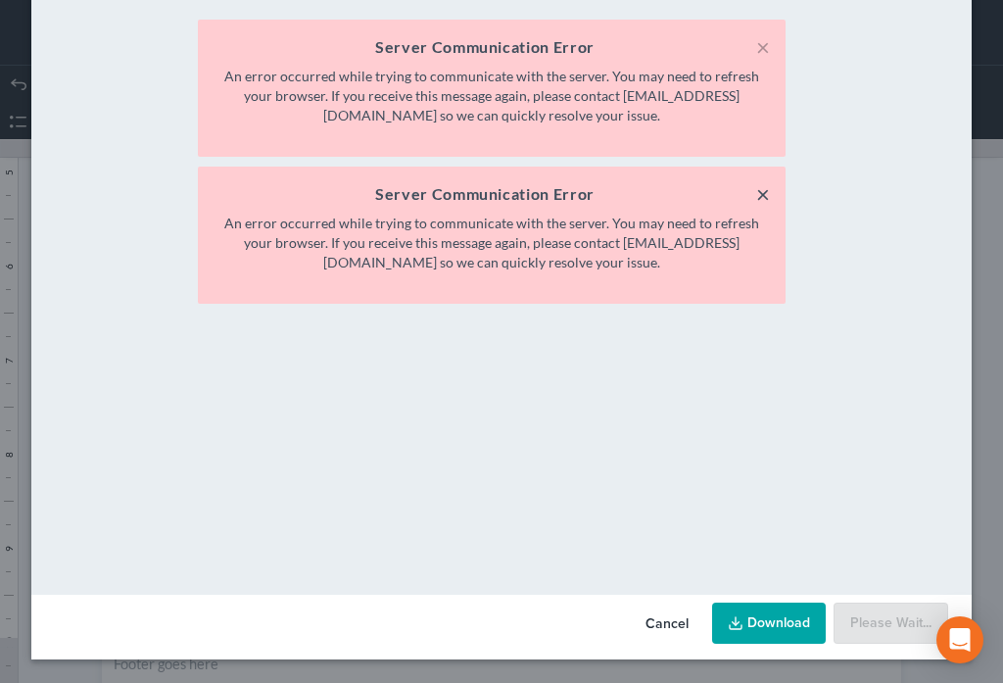
click at [764, 198] on button "×" at bounding box center [764, 194] width 14 height 24
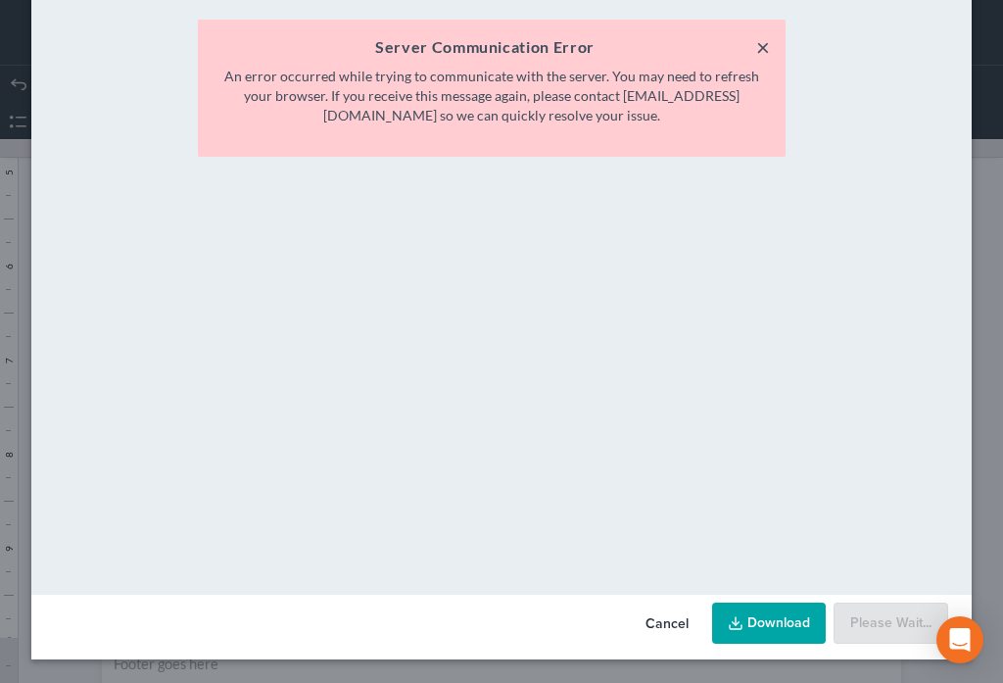
click at [759, 45] on button "×" at bounding box center [764, 47] width 14 height 24
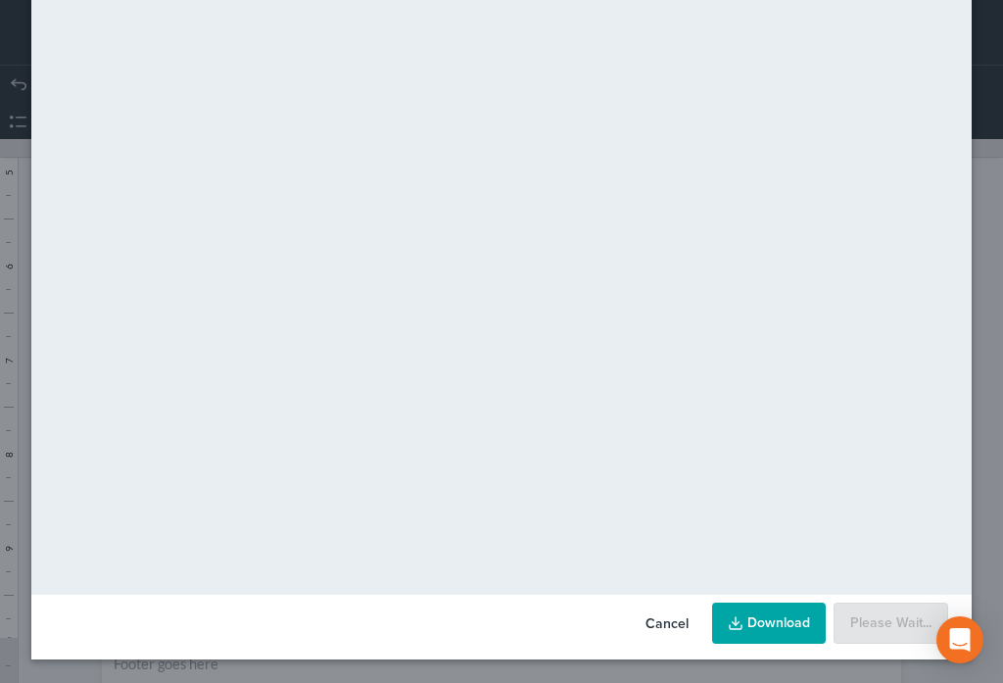
click at [867, 625] on span "Please Wait..." at bounding box center [891, 622] width 81 height 17
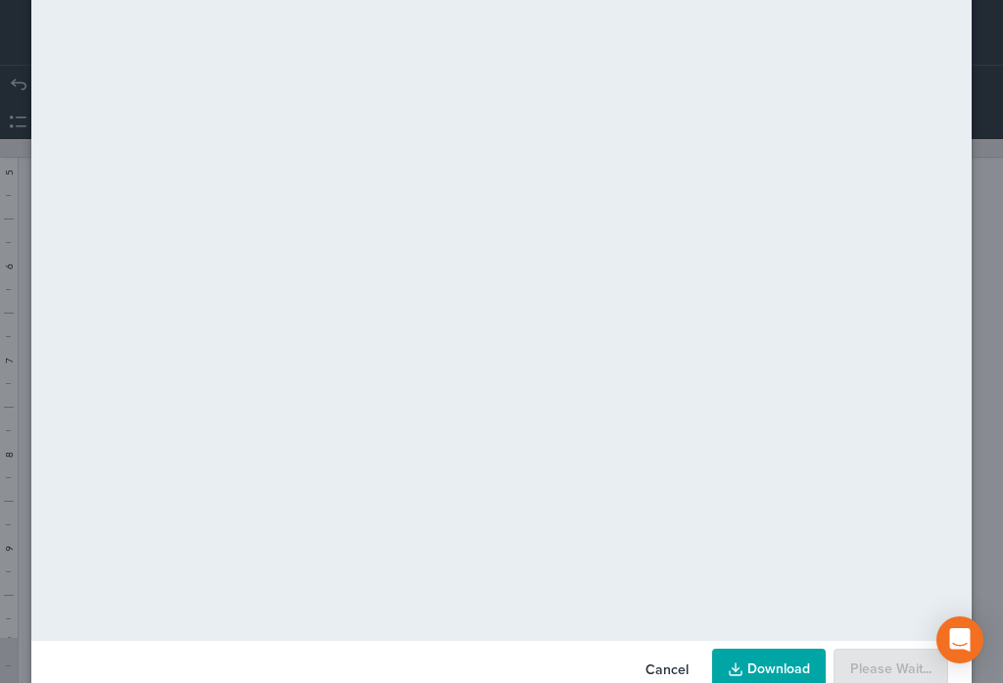
scroll to position [0, 0]
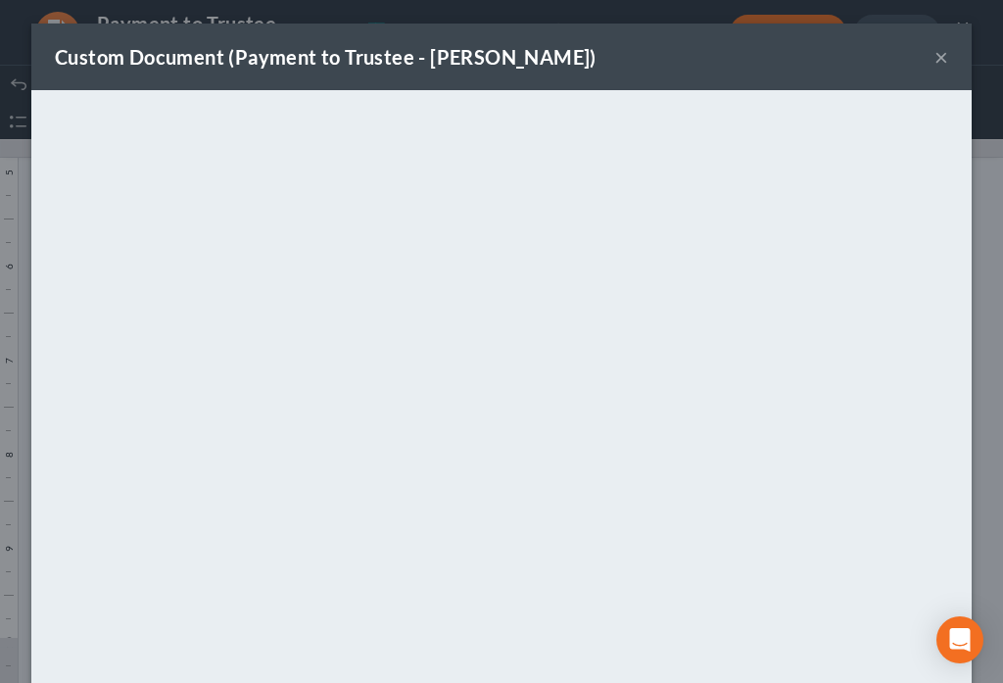
click at [935, 57] on button "×" at bounding box center [942, 57] width 14 height 24
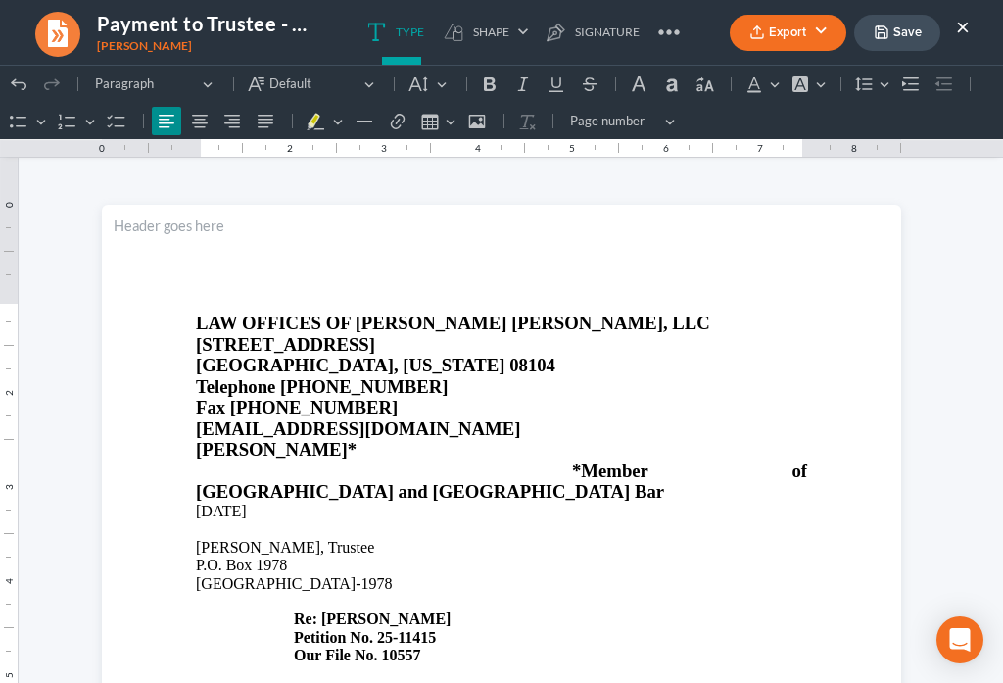
click at [960, 29] on button "×" at bounding box center [963, 27] width 14 height 24
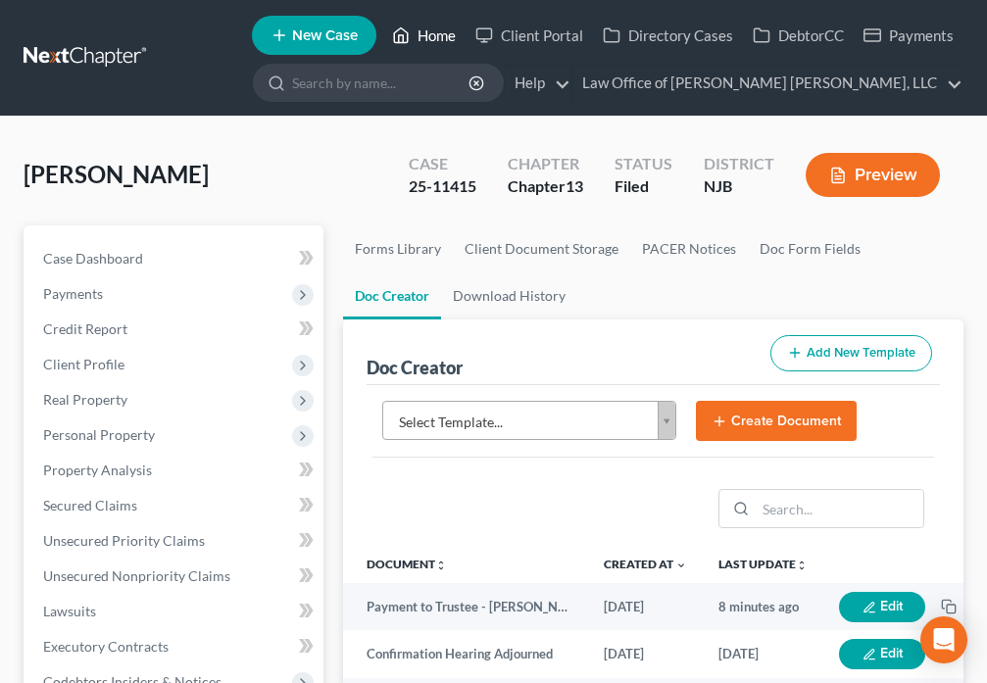
click at [409, 38] on icon at bounding box center [401, 36] width 18 height 24
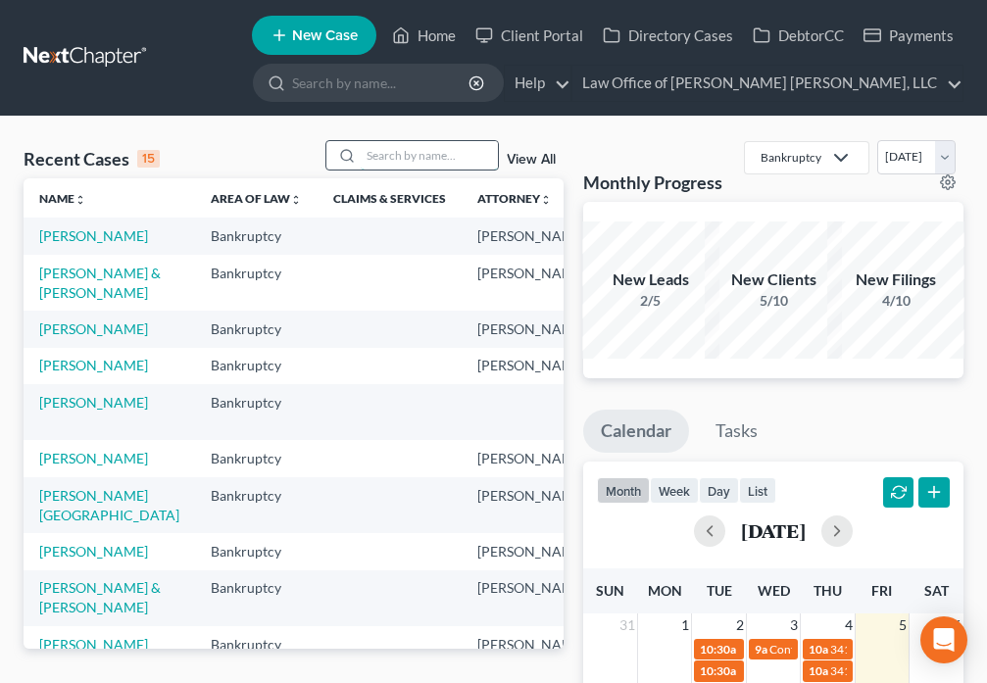
click at [381, 158] on input "search" at bounding box center [429, 155] width 137 height 28
type input "[PERSON_NAME]"
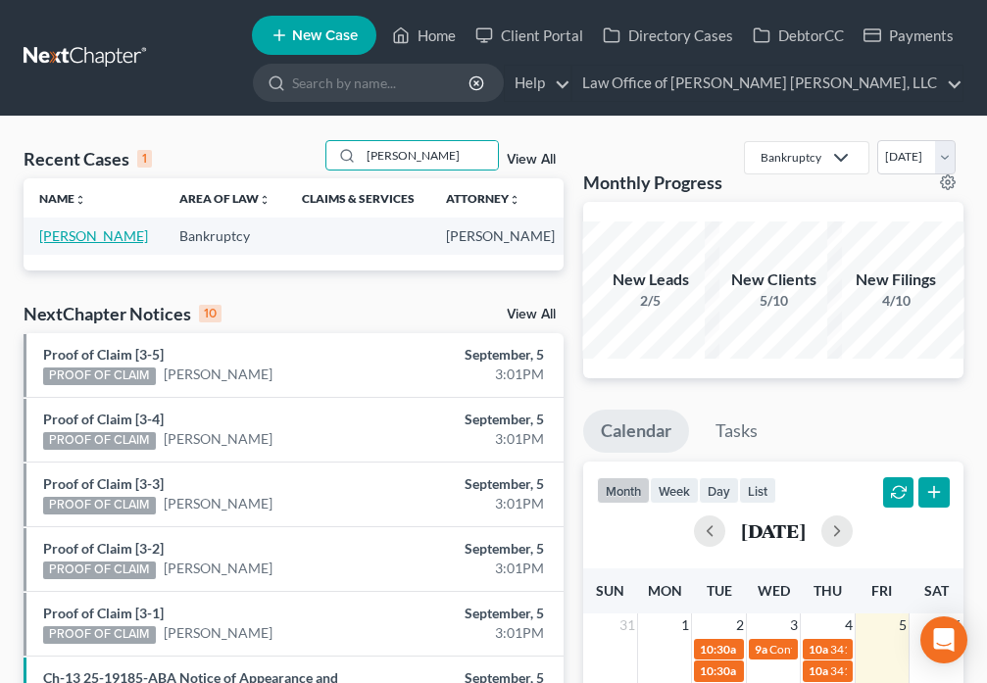
click at [48, 235] on link "[PERSON_NAME]" at bounding box center [93, 235] width 109 height 17
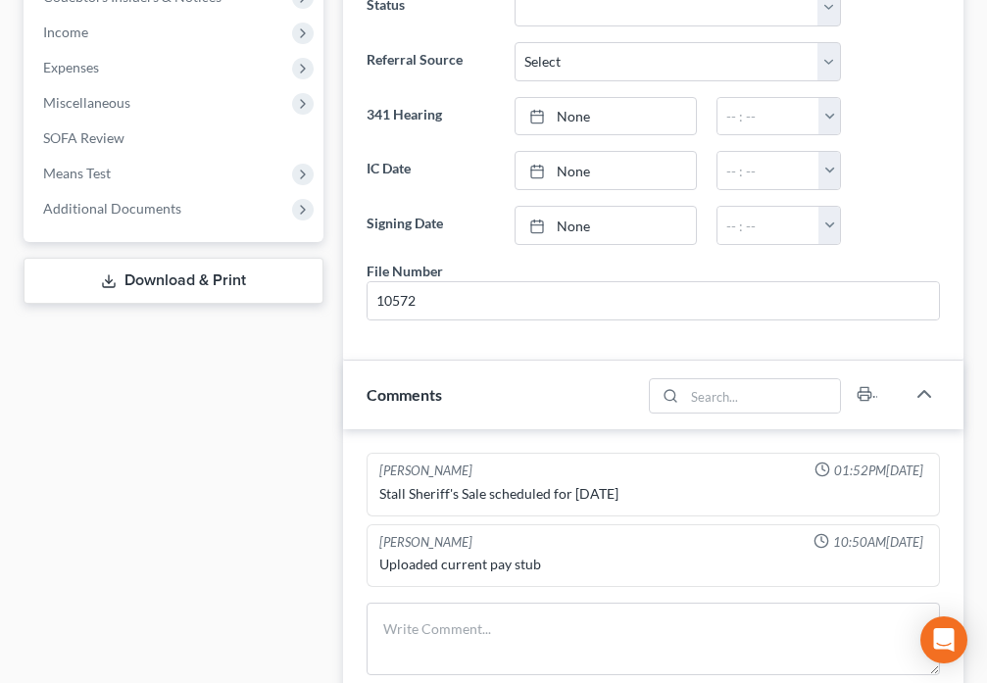
scroll to position [709, 0]
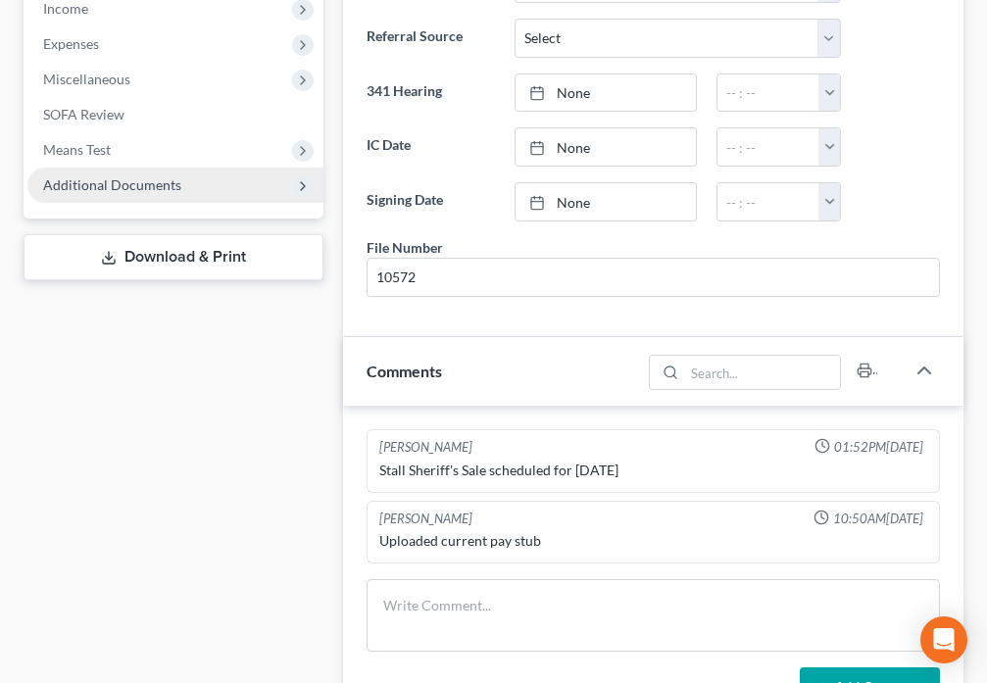
click at [148, 187] on span "Additional Documents" at bounding box center [112, 184] width 138 height 17
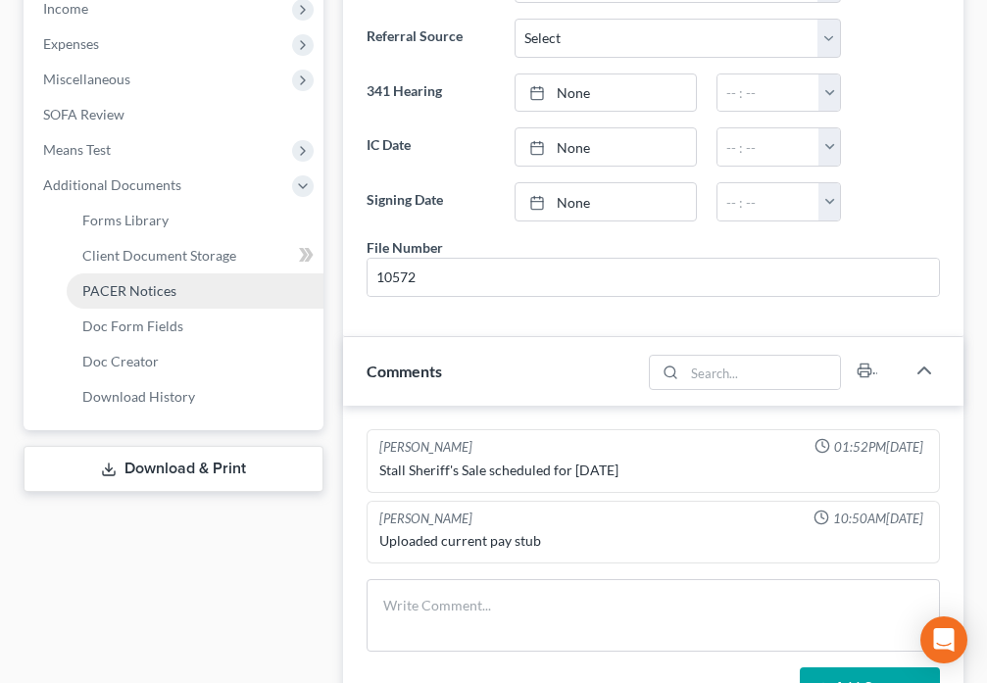
click at [107, 290] on span "PACER Notices" at bounding box center [129, 290] width 94 height 17
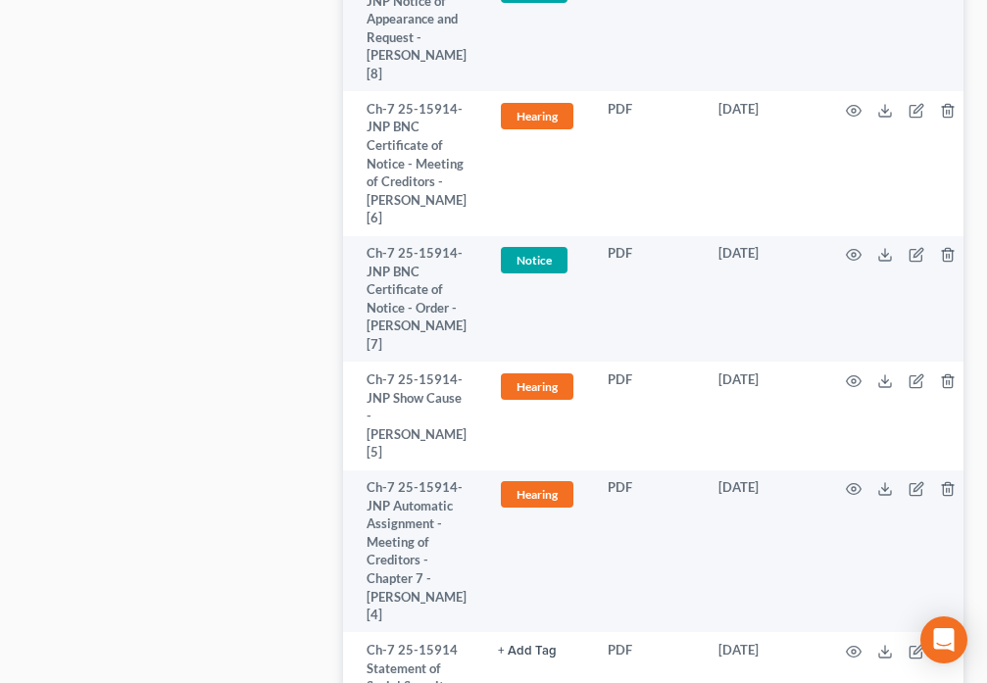
scroll to position [1806, 0]
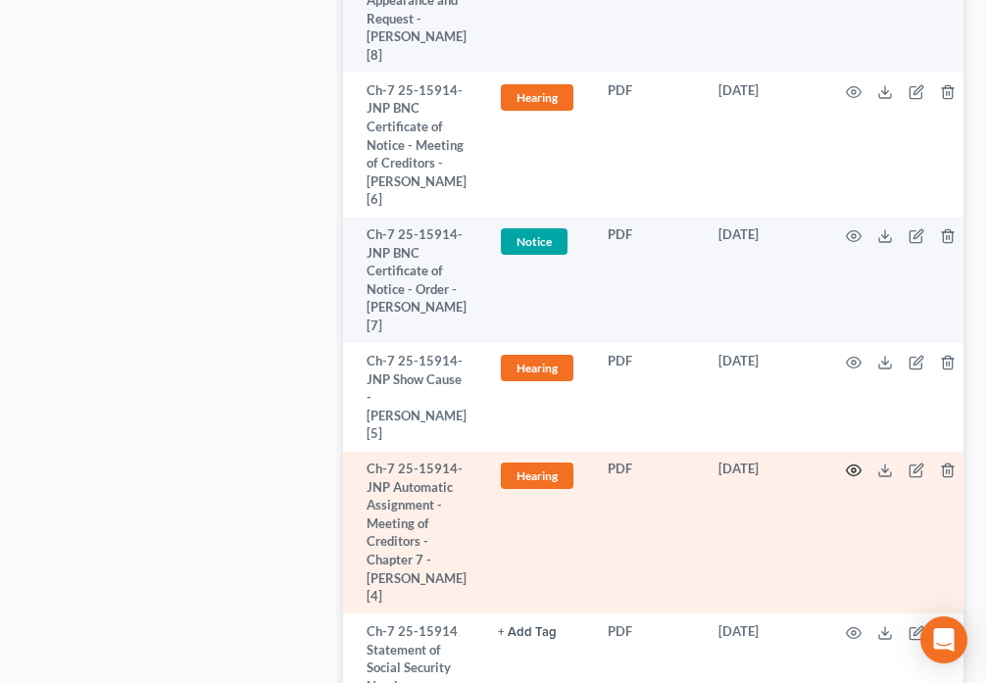
click at [847, 465] on icon "button" at bounding box center [854, 470] width 15 height 11
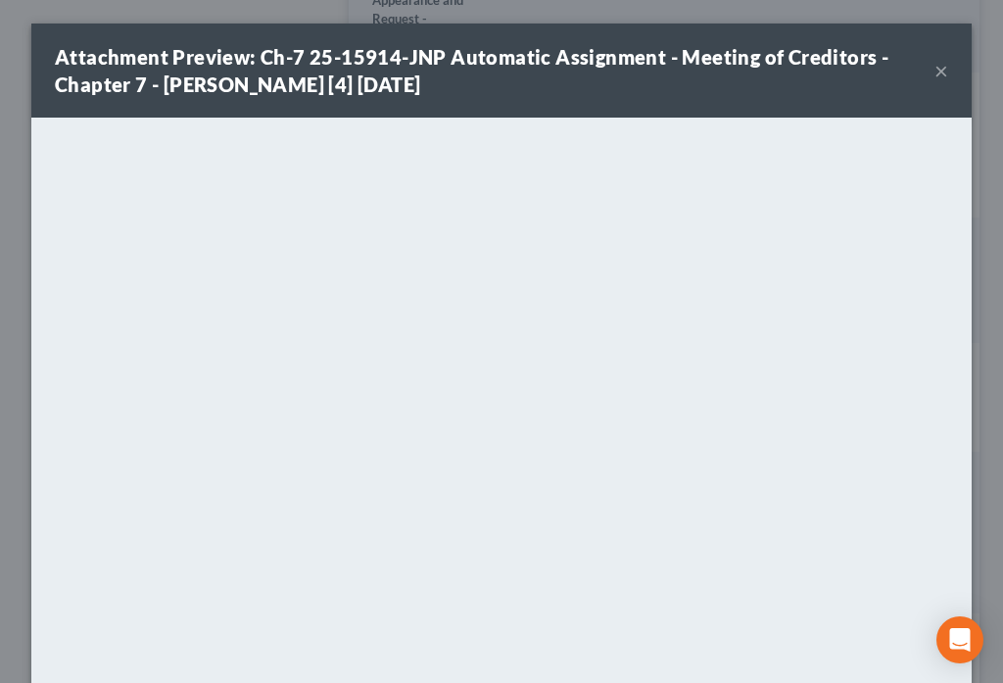
click at [935, 73] on button "×" at bounding box center [942, 71] width 14 height 24
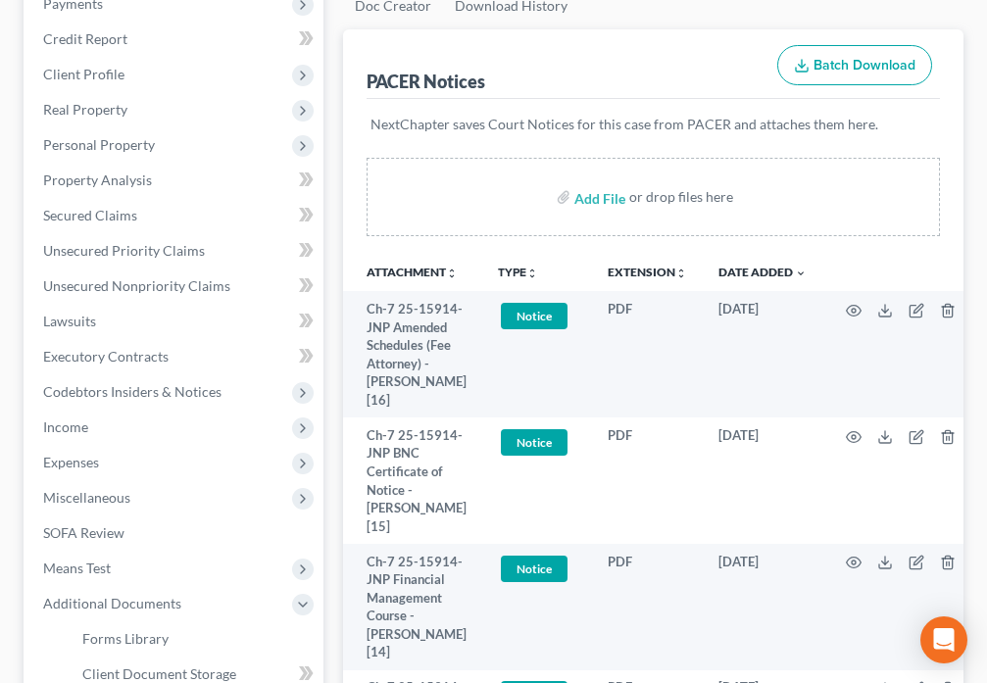
scroll to position [13, 0]
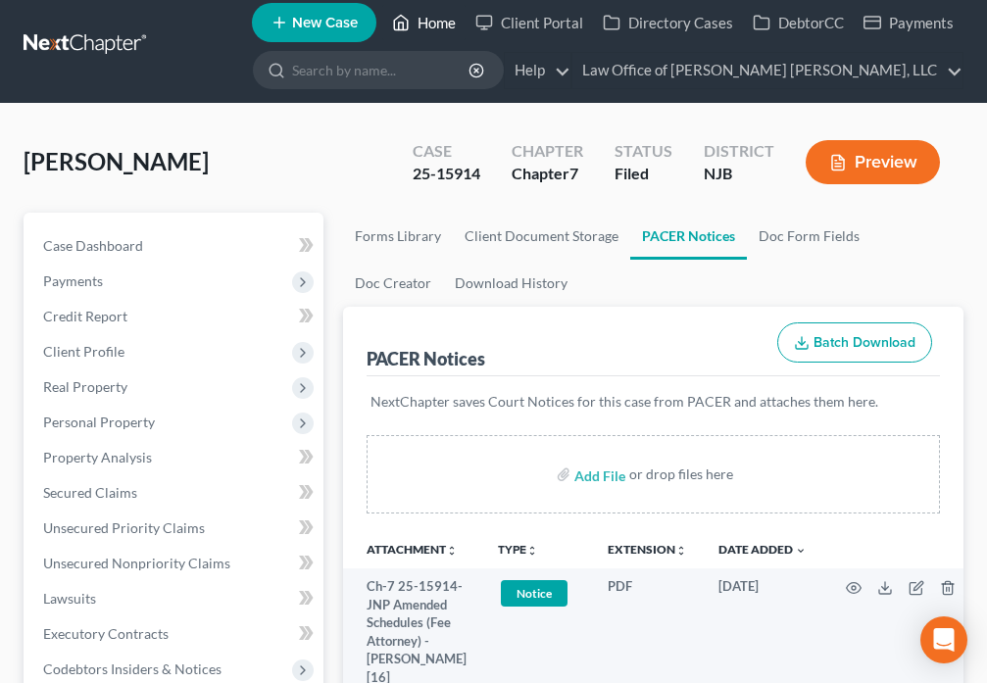
click at [394, 12] on icon at bounding box center [401, 23] width 18 height 24
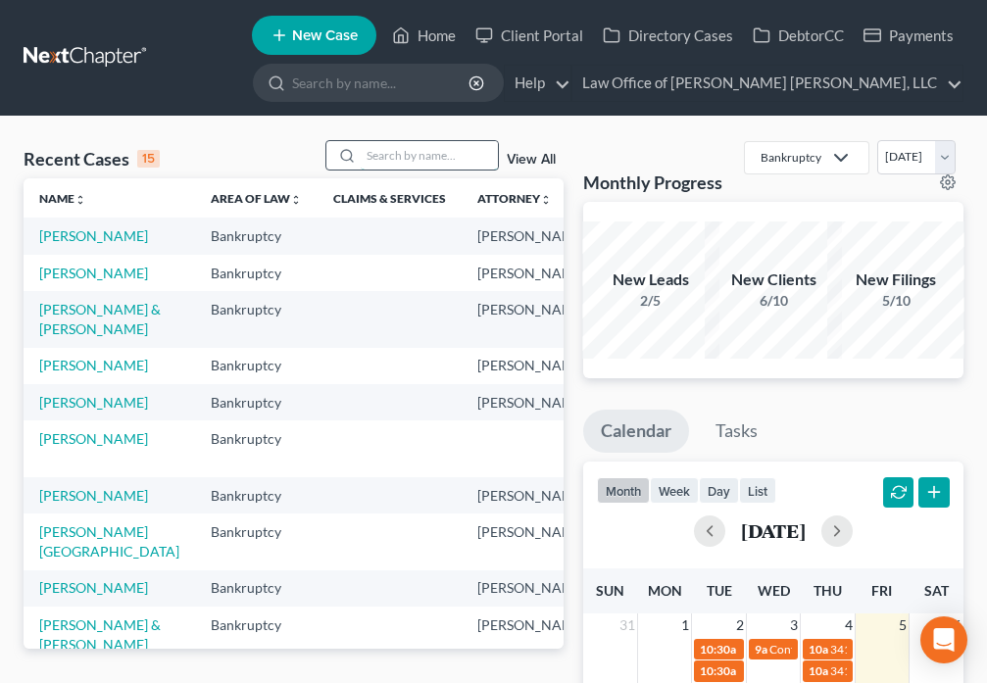
click at [387, 156] on input "search" at bounding box center [429, 155] width 137 height 28
type input "[PERSON_NAME]"
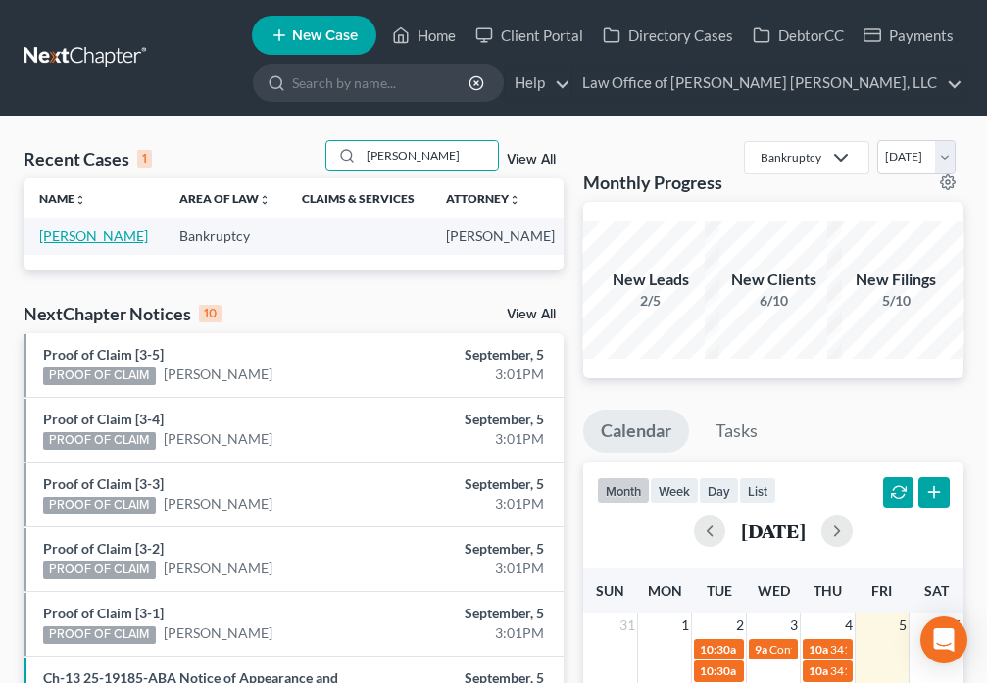
click at [54, 233] on link "[PERSON_NAME]" at bounding box center [93, 235] width 109 height 17
select select "6"
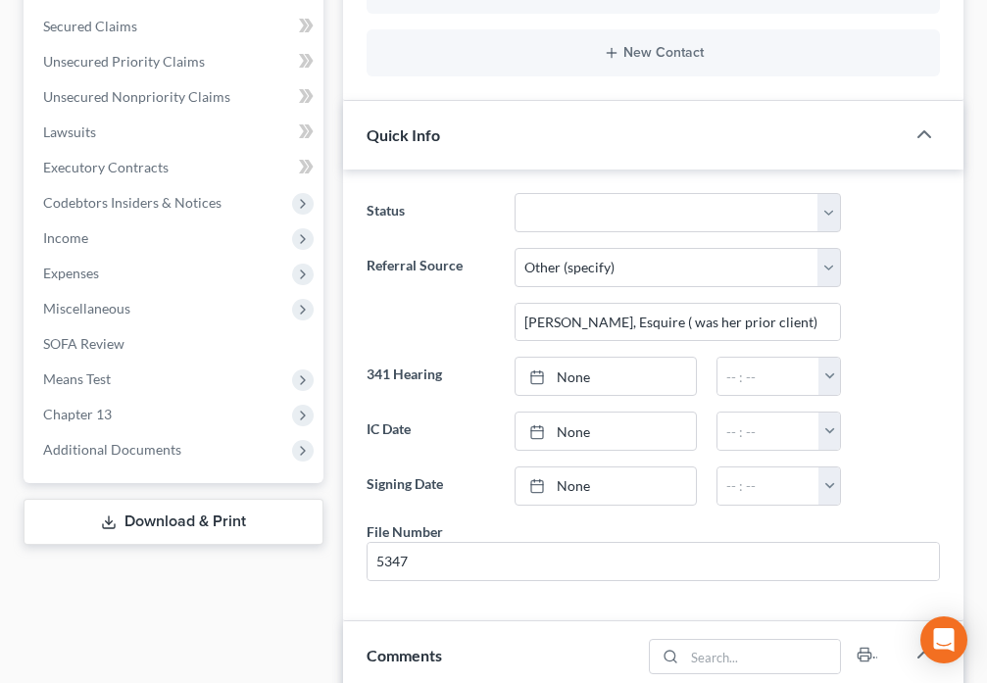
scroll to position [339, 0]
click at [147, 450] on span "Additional Documents" at bounding box center [112, 448] width 138 height 17
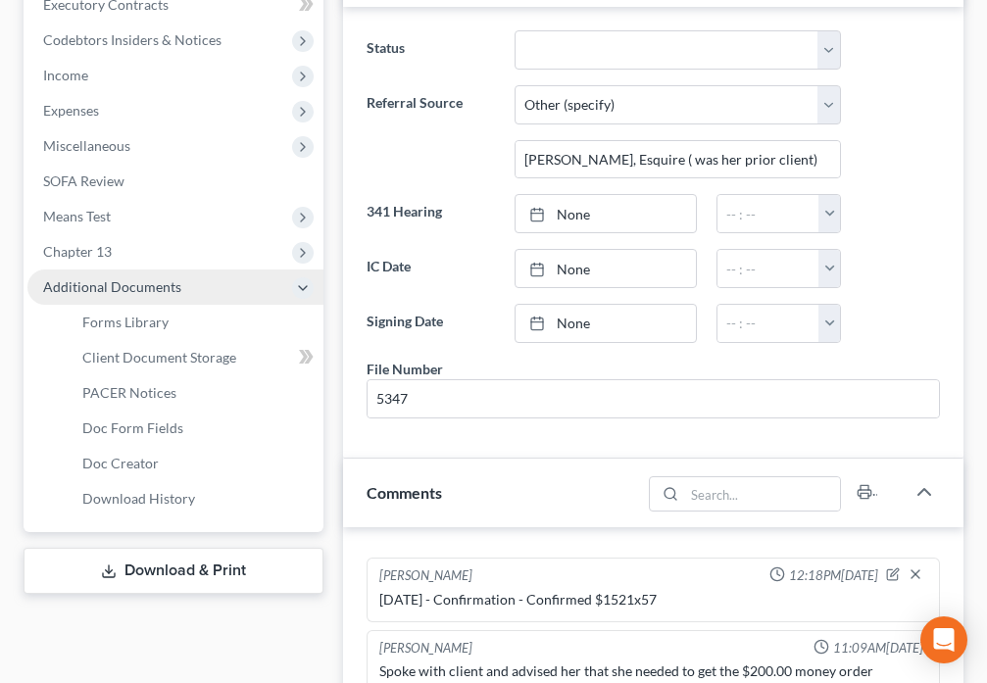
scroll to position [823, 0]
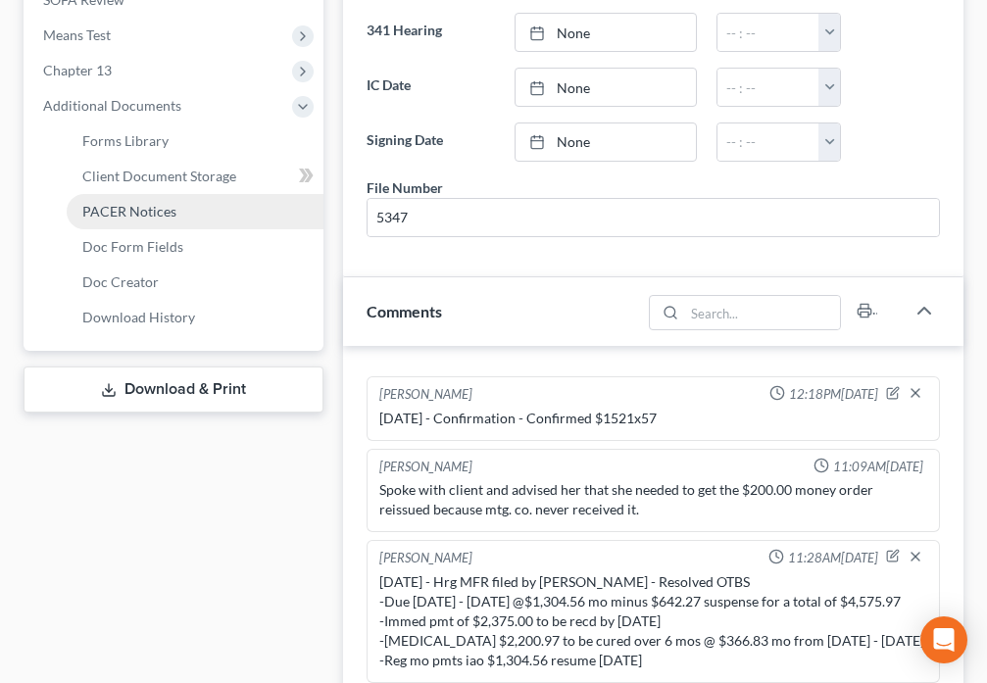
click at [159, 218] on span "PACER Notices" at bounding box center [129, 211] width 94 height 17
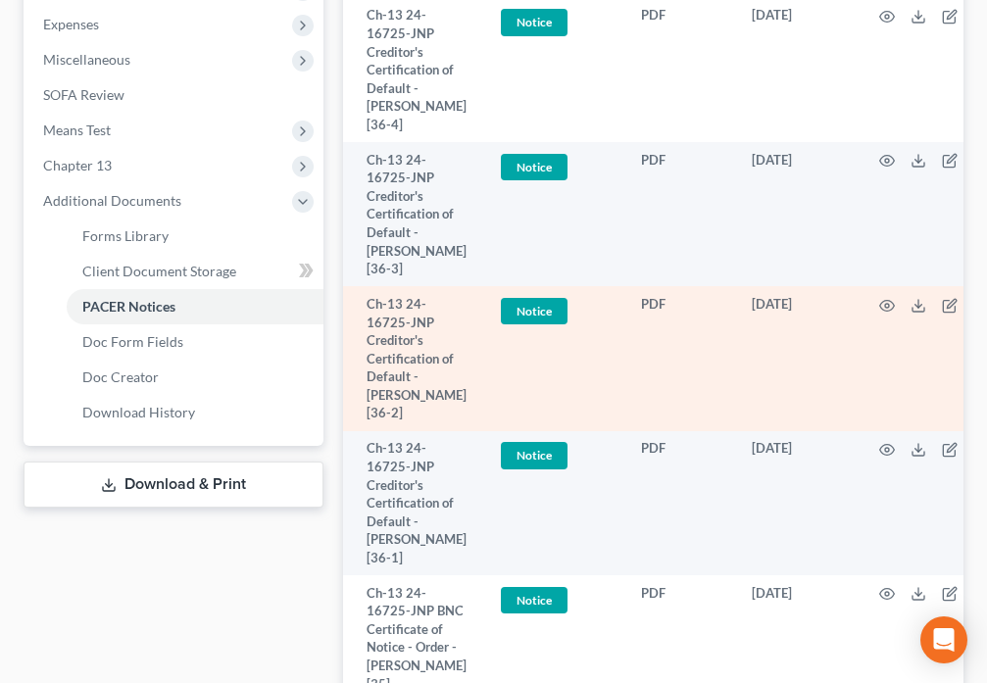
scroll to position [755, 0]
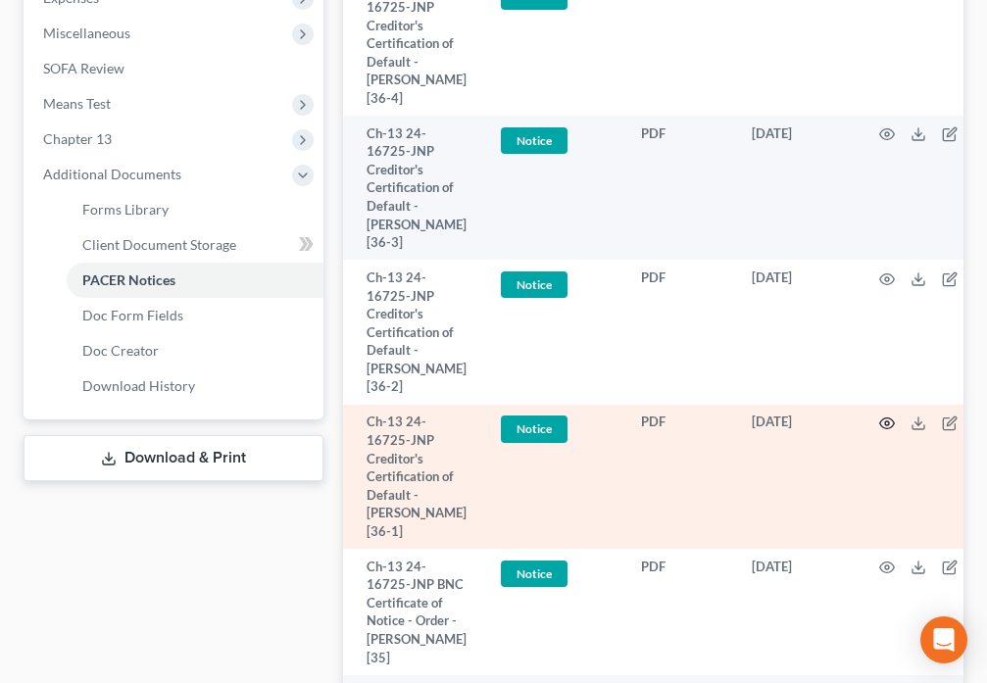
click at [879, 416] on icon "button" at bounding box center [887, 424] width 16 height 16
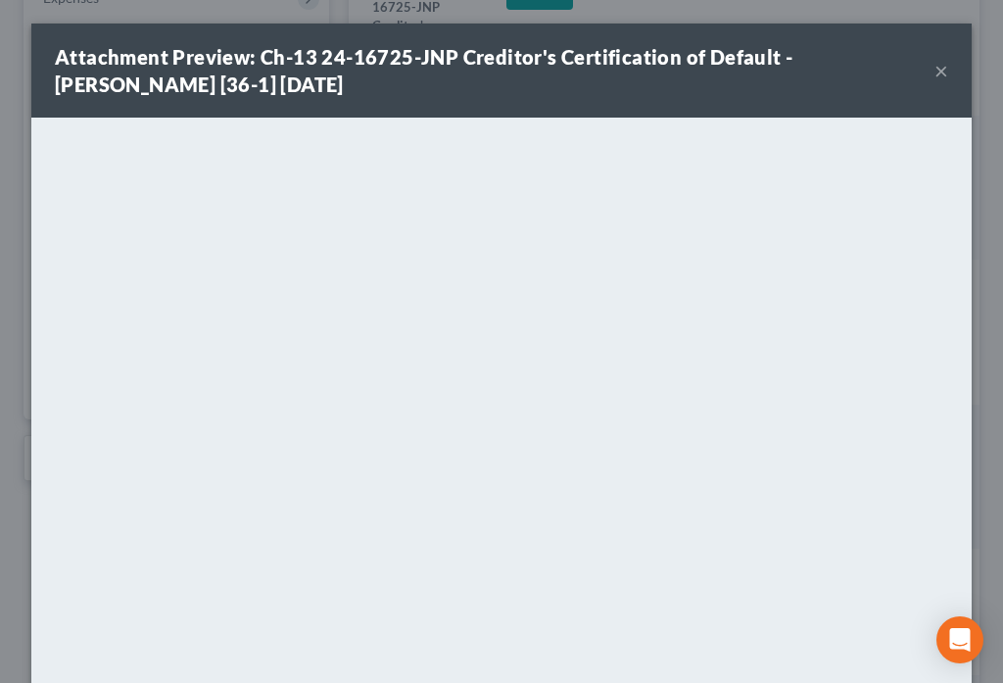
click at [936, 79] on button "×" at bounding box center [942, 71] width 14 height 24
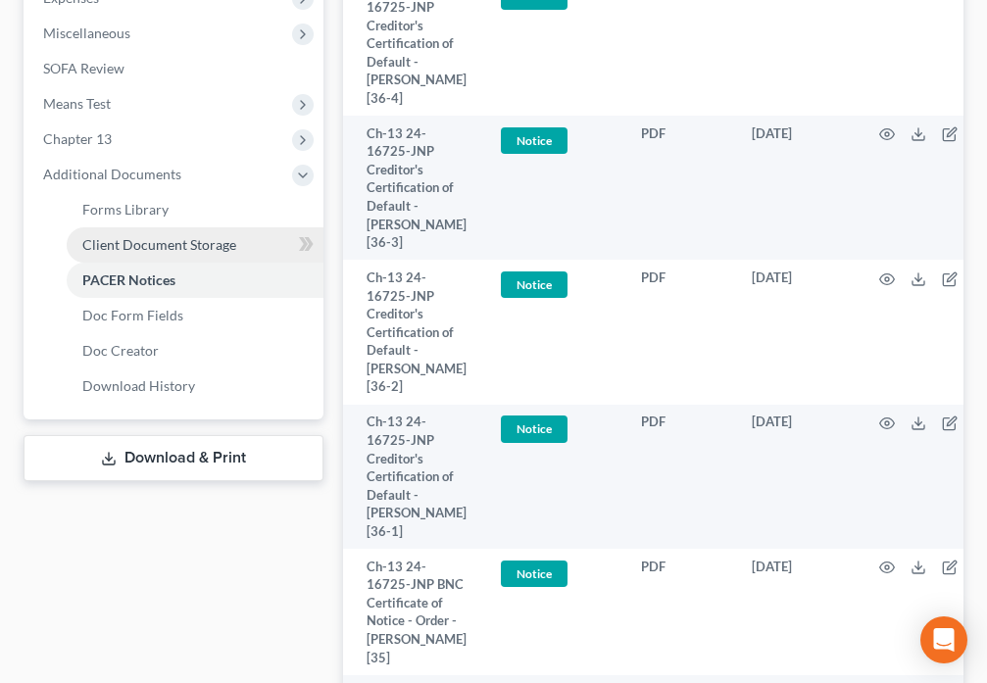
click at [217, 247] on span "Client Document Storage" at bounding box center [159, 244] width 154 height 17
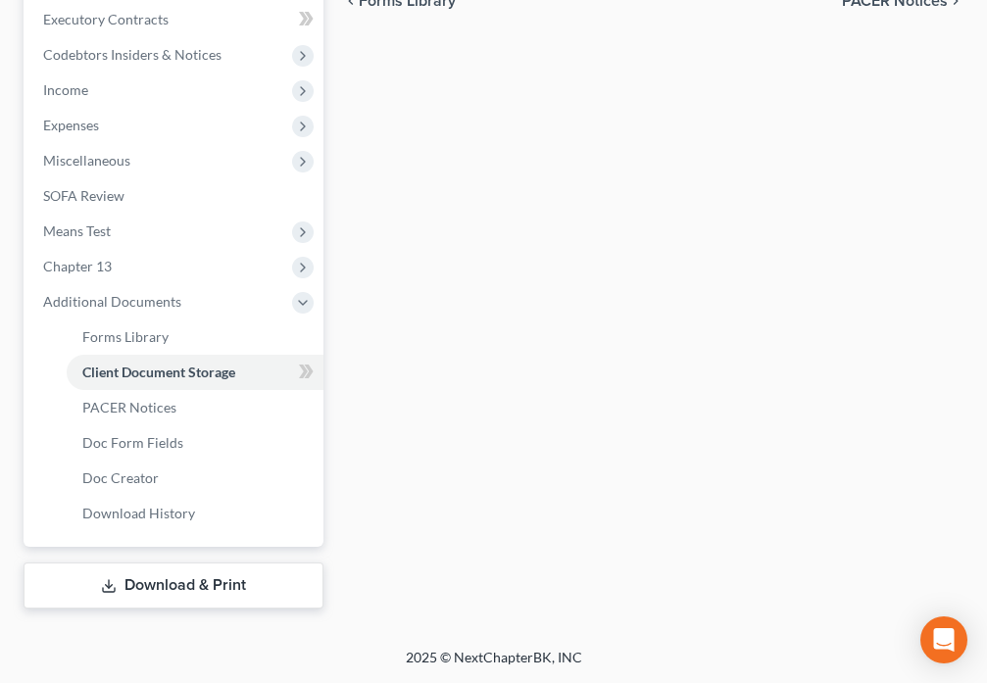
select select "9"
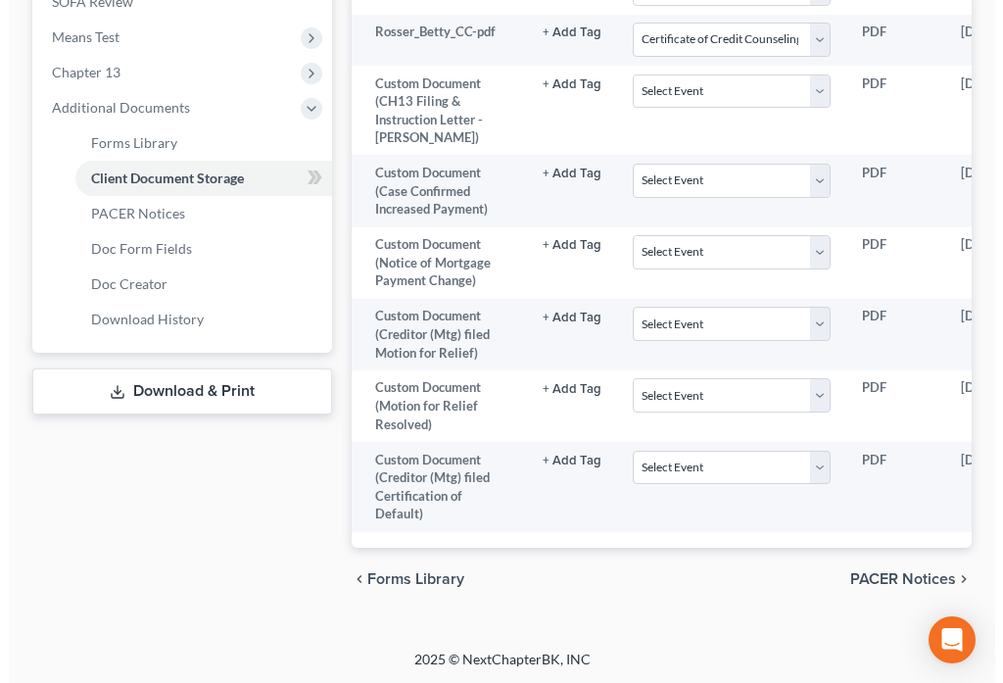
scroll to position [0, 245]
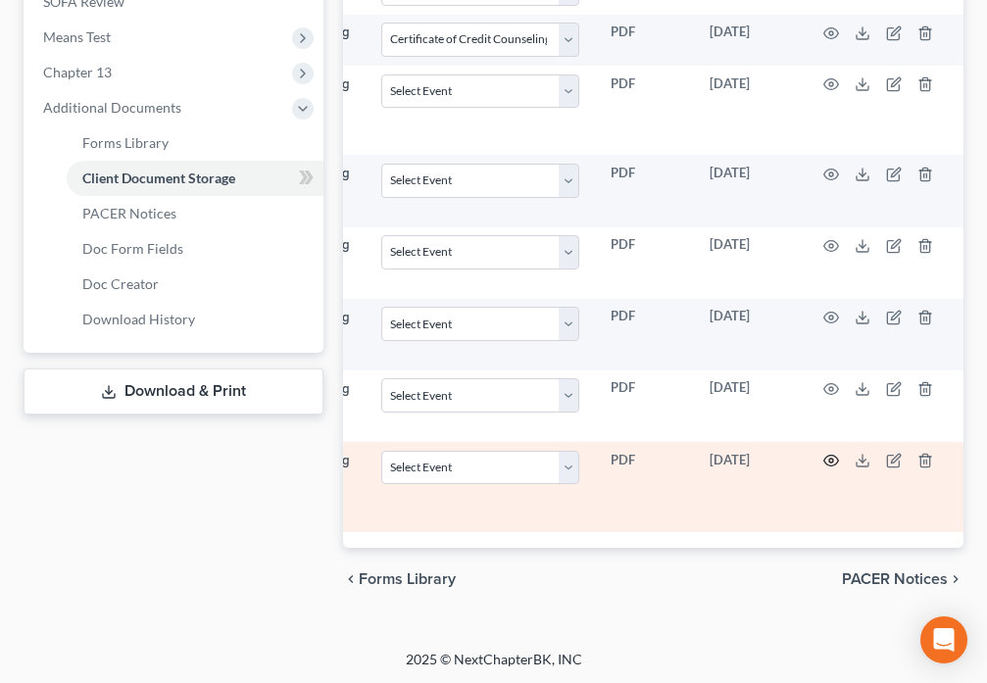
click at [829, 460] on circle "button" at bounding box center [831, 461] width 4 height 4
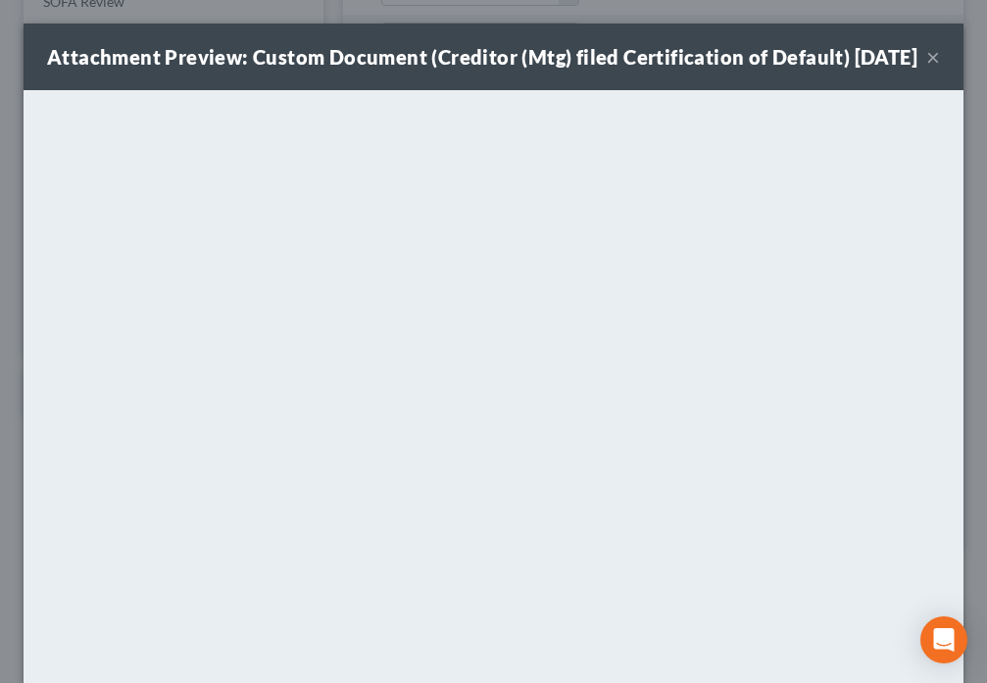
scroll to position [0, 234]
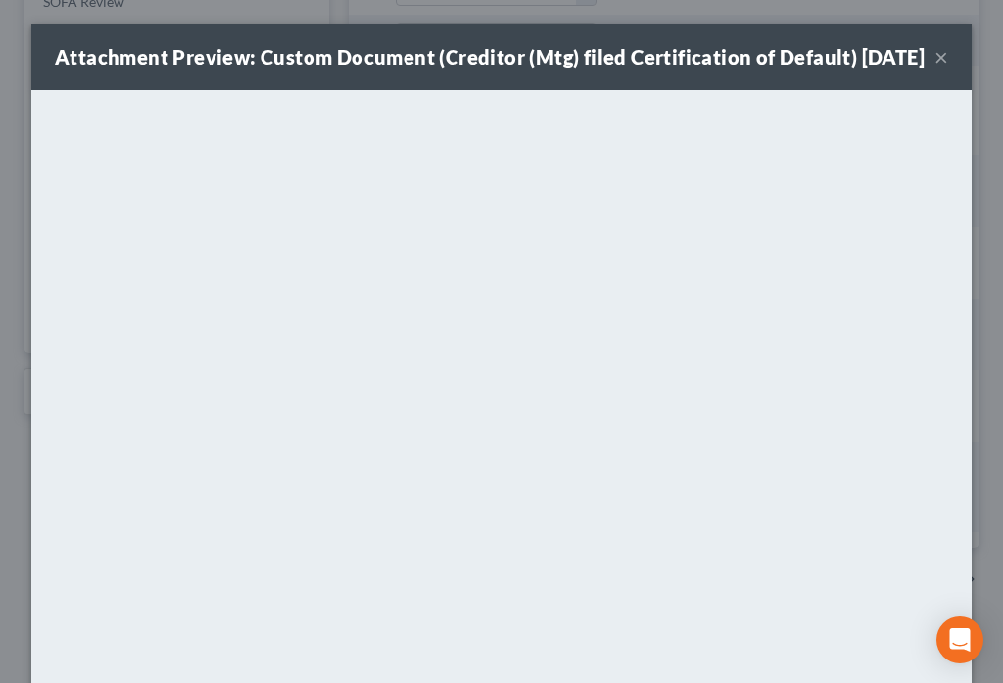
click at [935, 69] on button "×" at bounding box center [942, 57] width 14 height 24
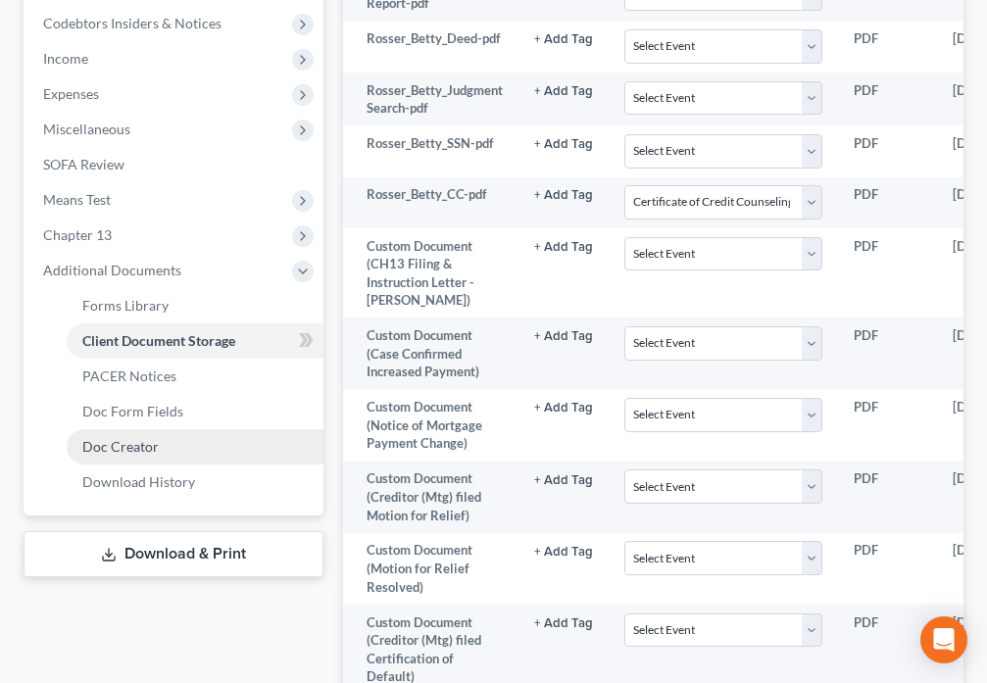
scroll to position [707, 0]
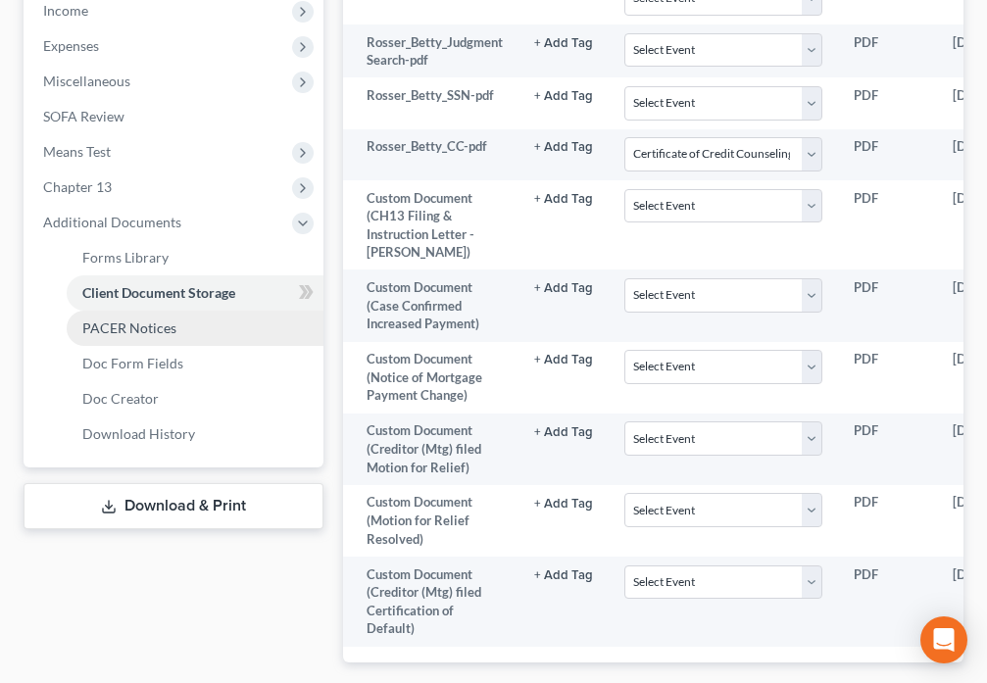
click at [162, 330] on span "PACER Notices" at bounding box center [129, 327] width 94 height 17
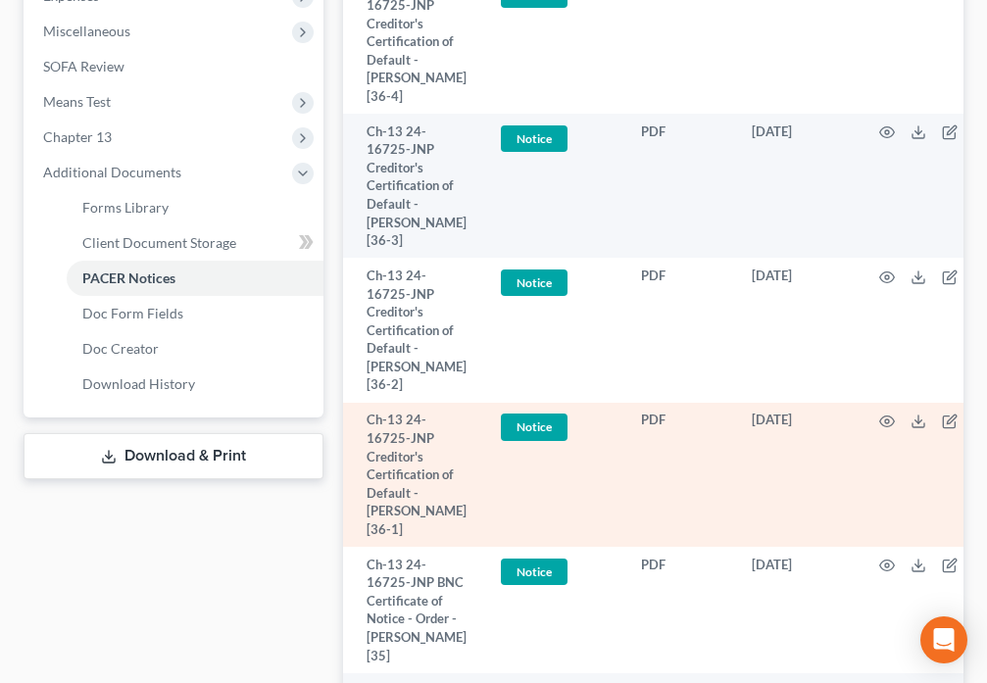
scroll to position [732, 0]
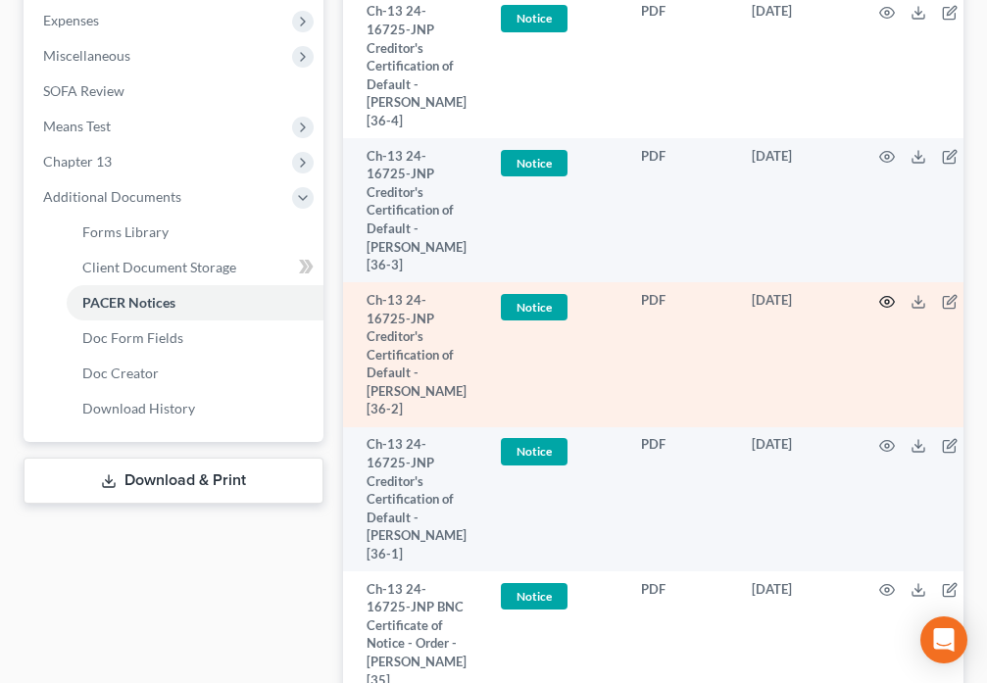
click at [885, 300] on circle "button" at bounding box center [887, 302] width 4 height 4
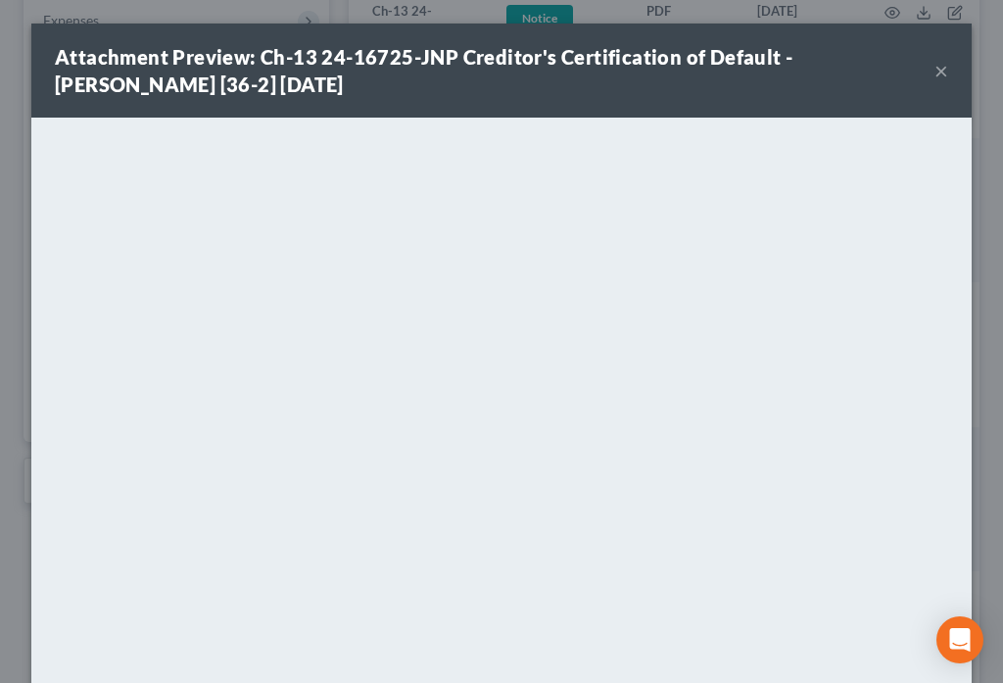
click at [935, 73] on button "×" at bounding box center [942, 71] width 14 height 24
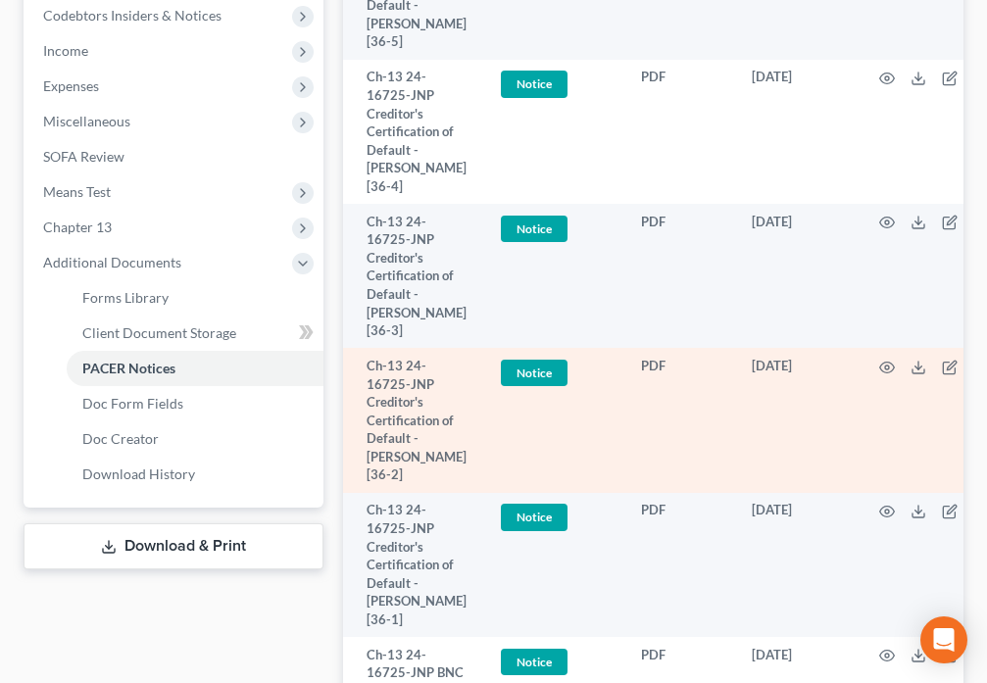
scroll to position [640, 0]
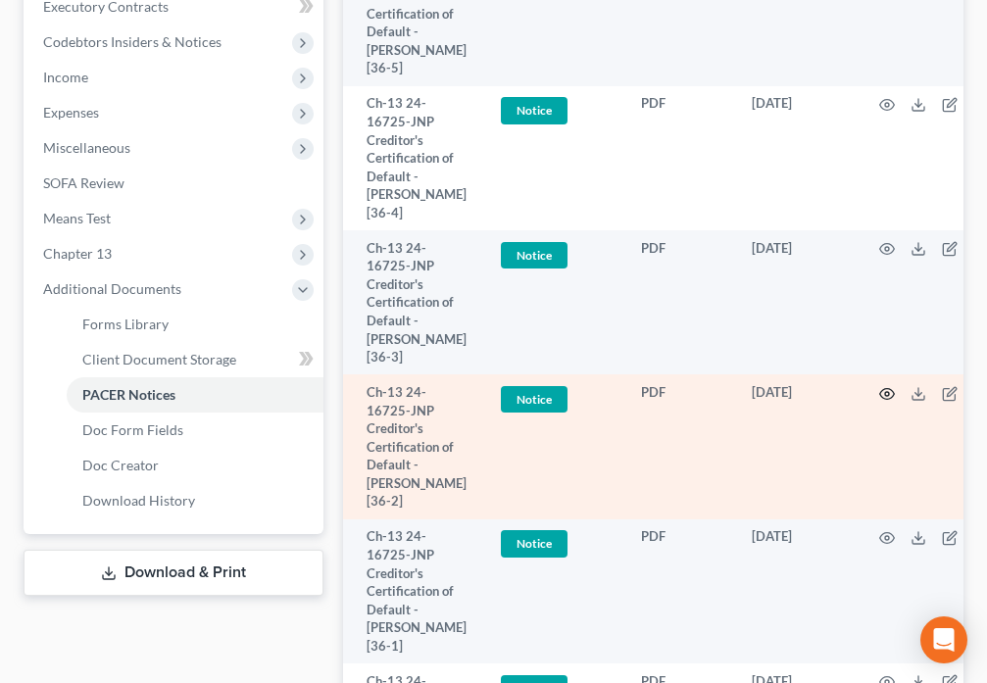
click at [883, 386] on icon "button" at bounding box center [887, 394] width 16 height 16
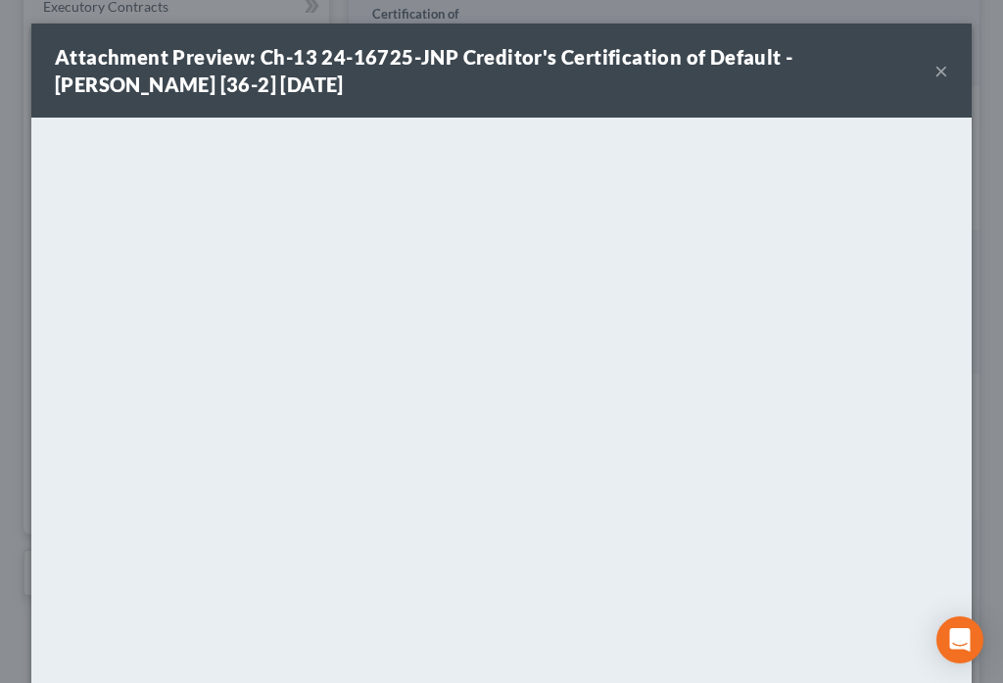
click at [937, 69] on button "×" at bounding box center [942, 71] width 14 height 24
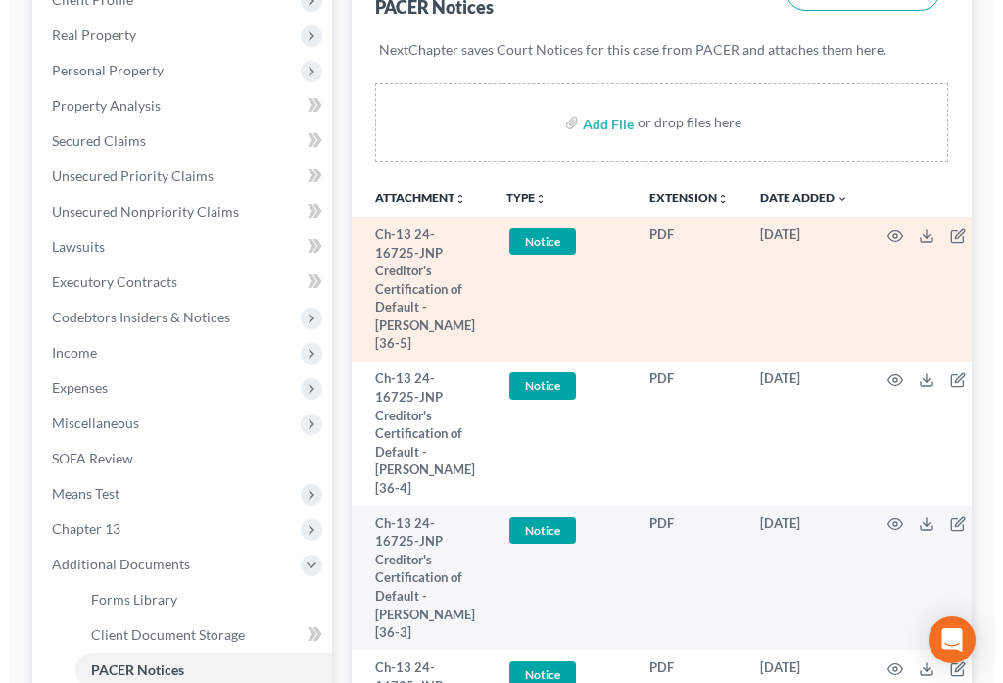
scroll to position [343, 0]
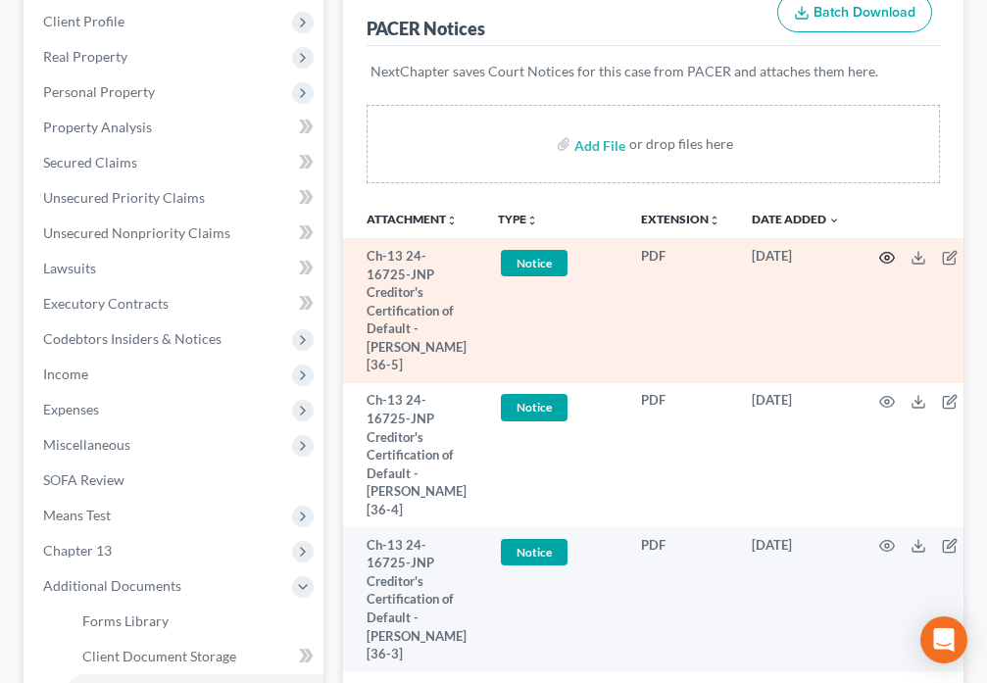
click at [885, 258] on circle "button" at bounding box center [887, 258] width 4 height 4
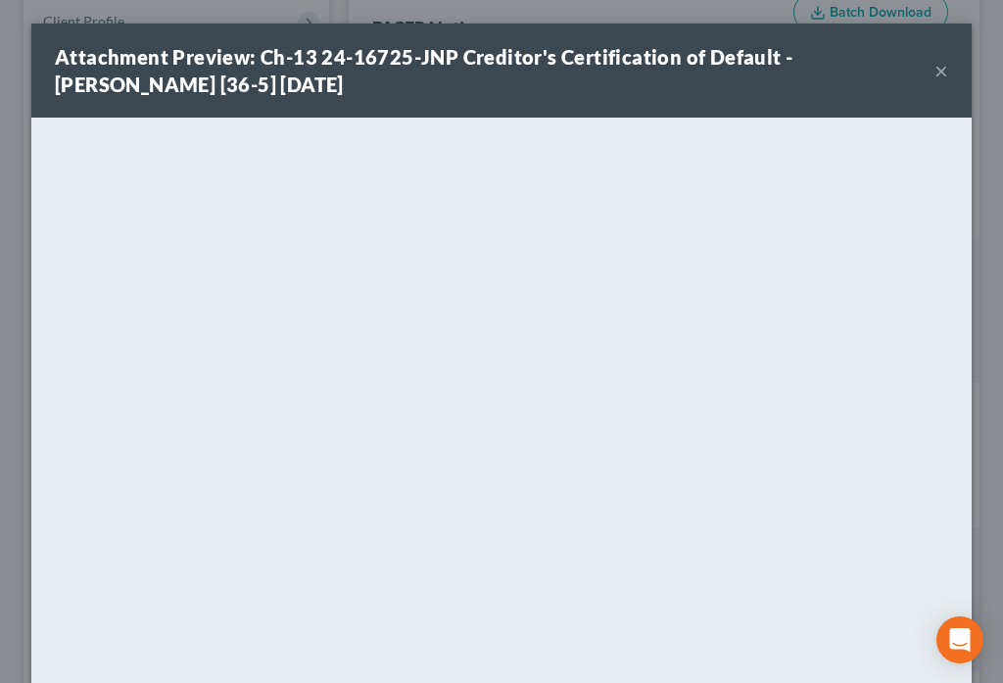
click at [935, 76] on button "×" at bounding box center [942, 71] width 14 height 24
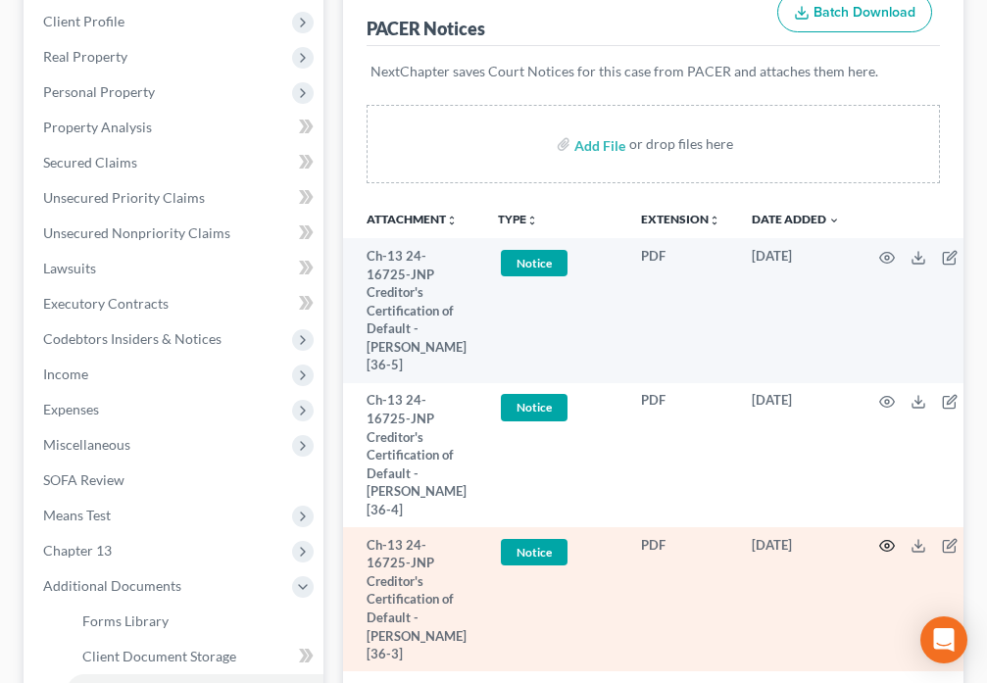
click at [881, 541] on icon "button" at bounding box center [887, 546] width 15 height 11
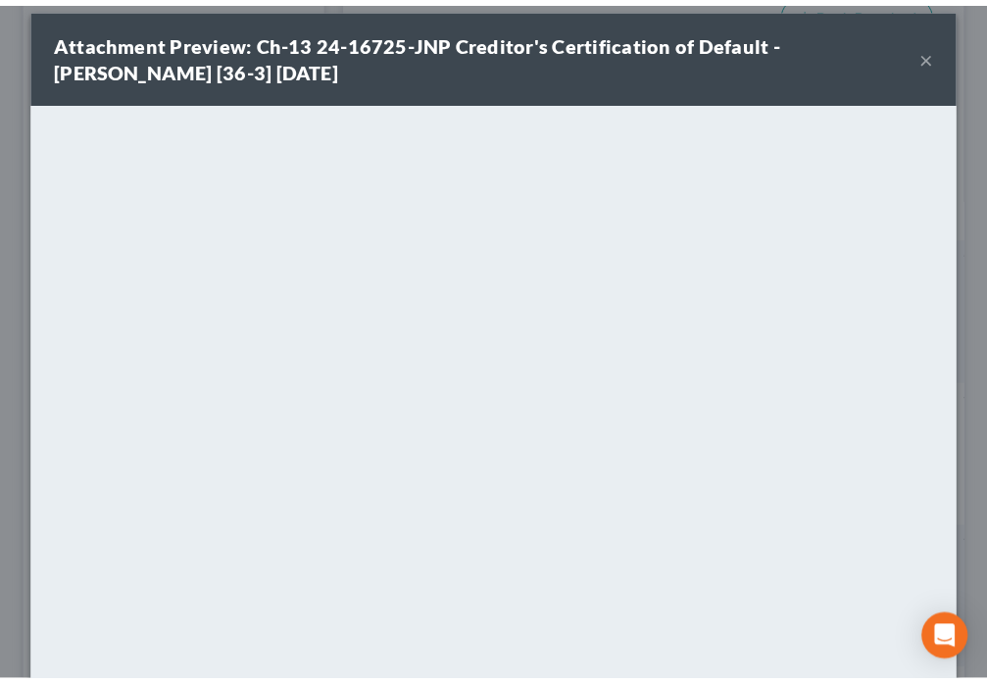
scroll to position [0, 0]
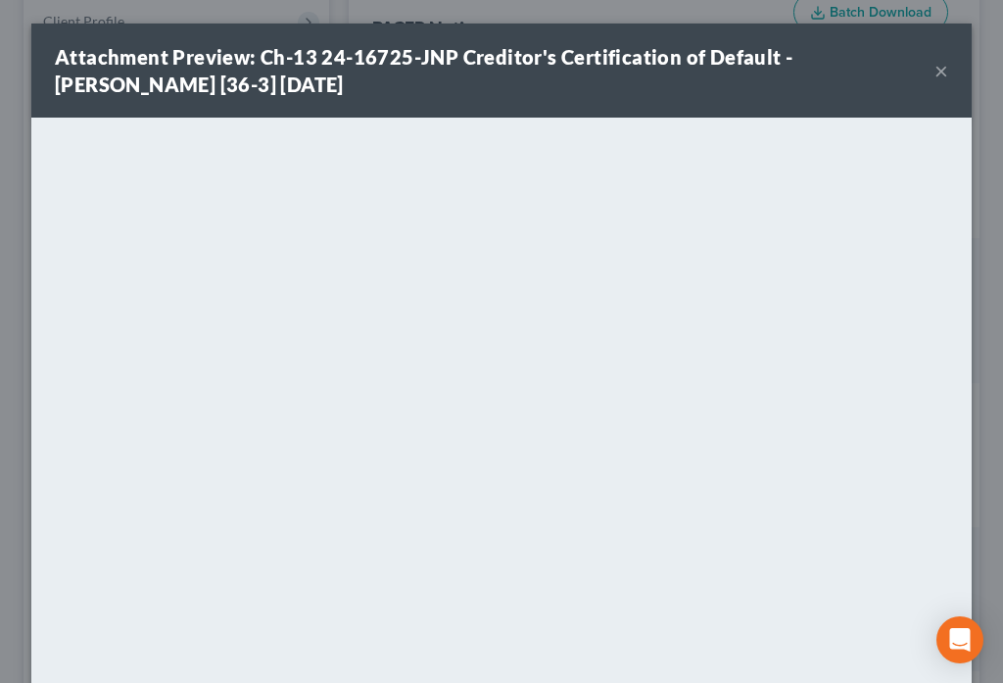
click at [935, 73] on button "×" at bounding box center [942, 71] width 14 height 24
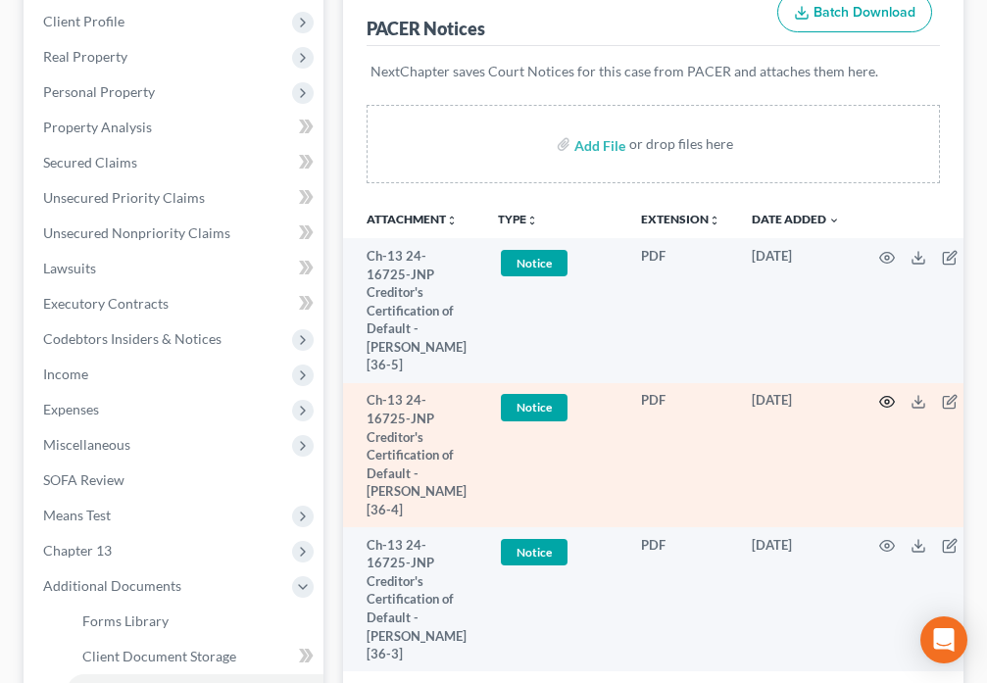
click at [882, 394] on icon "button" at bounding box center [887, 402] width 16 height 16
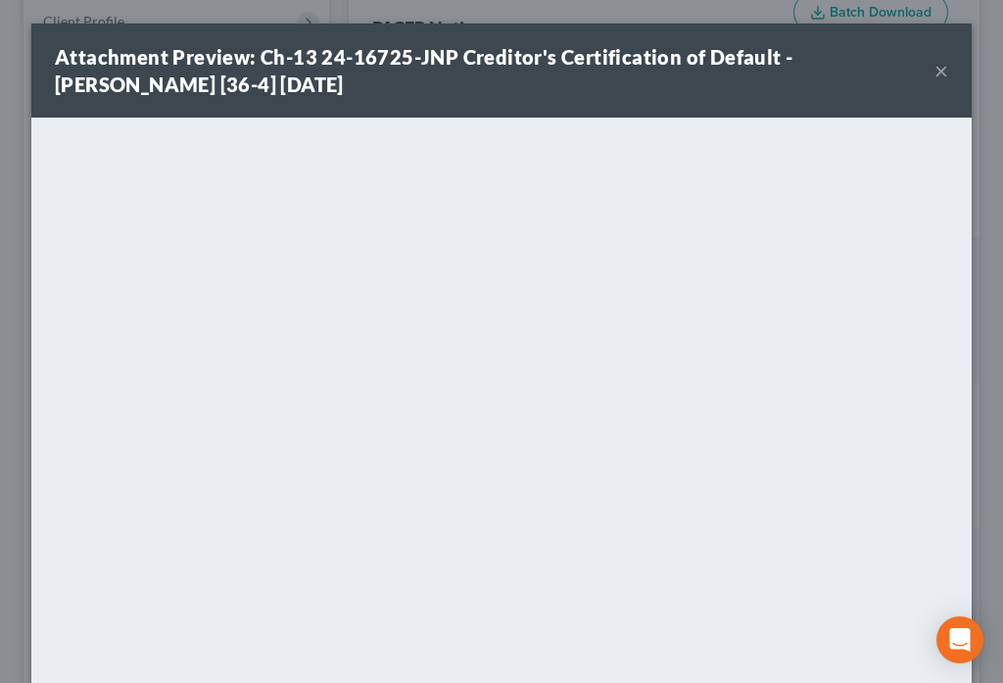
click at [935, 76] on button "×" at bounding box center [942, 71] width 14 height 24
